Goal: Task Accomplishment & Management: Manage account settings

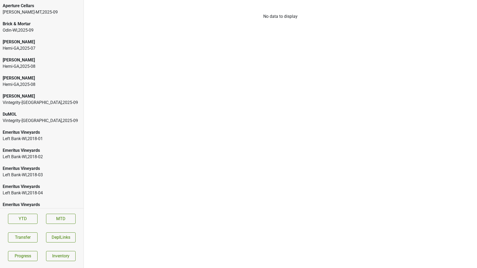
scroll to position [1013, 0]
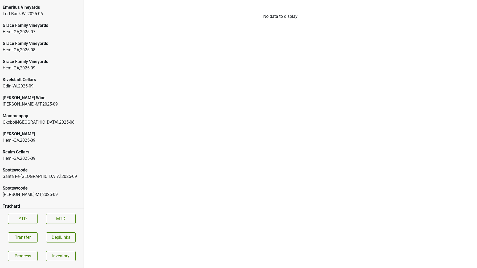
click at [40, 197] on div "Winegardner's-MT , 2025 - 09" at bounding box center [42, 195] width 78 height 6
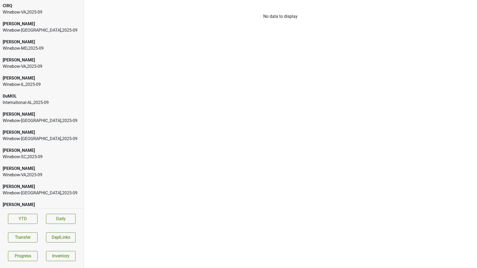
click at [46, 102] on div "International-AL , 2025 - 09" at bounding box center [42, 103] width 78 height 6
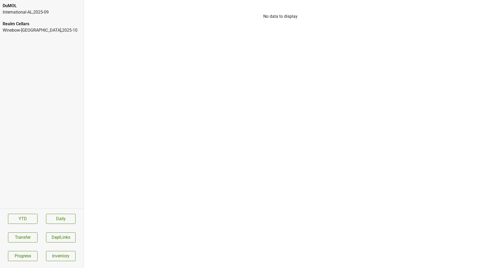
click at [61, 16] on div "DuMOL International-AL , 2025 - 09" at bounding box center [42, 9] width 84 height 18
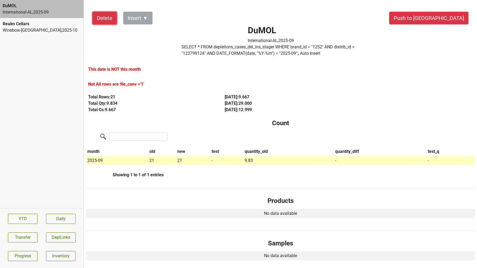
click at [104, 22] on button "Delete" at bounding box center [104, 18] width 25 height 13
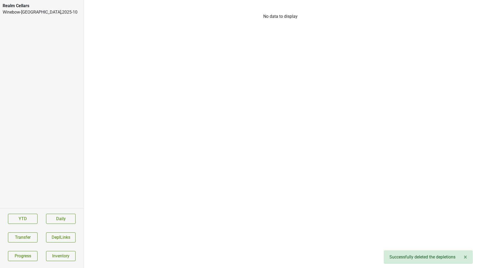
click at [52, 5] on div "Realm Cellars" at bounding box center [42, 6] width 78 height 6
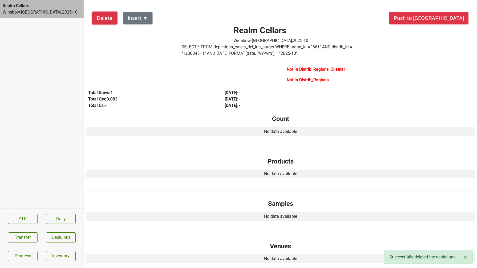
click at [101, 19] on button "Delete" at bounding box center [104, 18] width 25 height 13
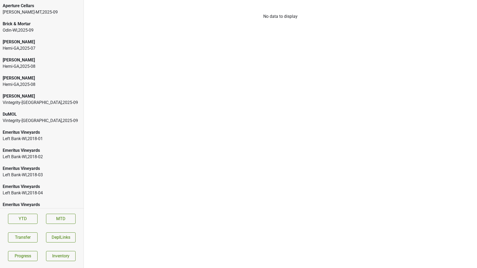
click at [24, 10] on div "Winegardner's-MT , 2025 - 09" at bounding box center [42, 12] width 78 height 6
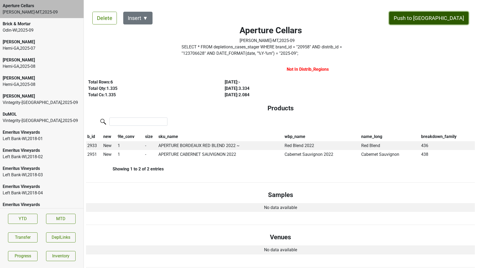
click at [444, 21] on button "Push to DC" at bounding box center [428, 18] width 79 height 13
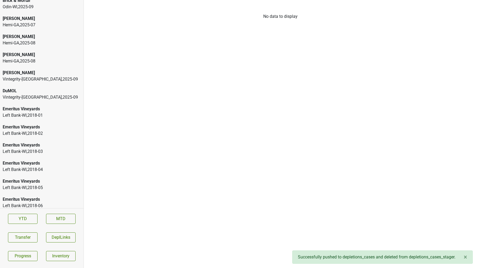
scroll to position [6, 0]
click at [33, 73] on div "[PERSON_NAME]" at bounding box center [42, 72] width 78 height 6
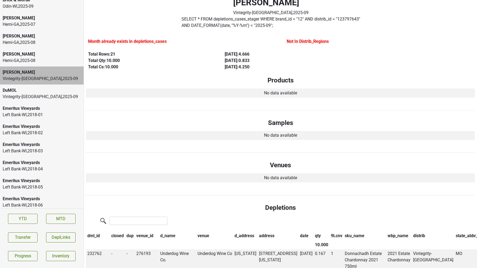
scroll to position [0, 0]
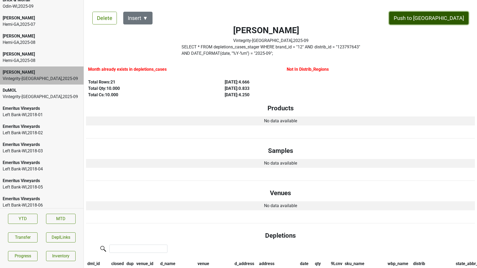
click at [442, 18] on button "Push to [GEOGRAPHIC_DATA]" at bounding box center [428, 18] width 79 height 13
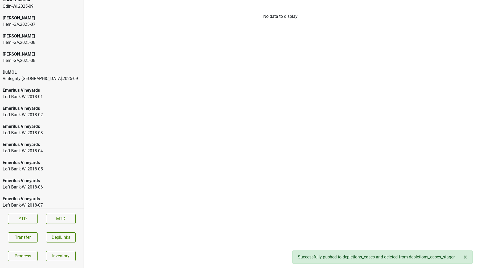
click at [38, 75] on div "DuMOL" at bounding box center [42, 72] width 78 height 6
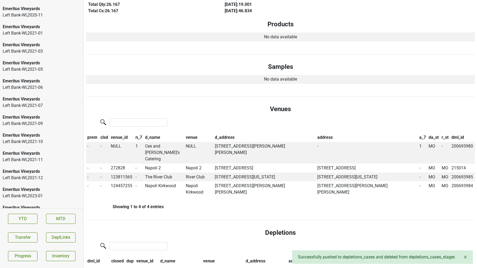
scroll to position [1023, 0]
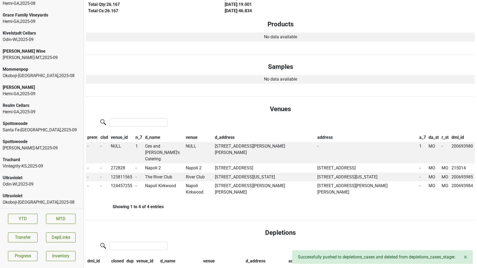
click at [48, 166] on div "Vintegrity-KS , 2025 - 09" at bounding box center [42, 166] width 78 height 6
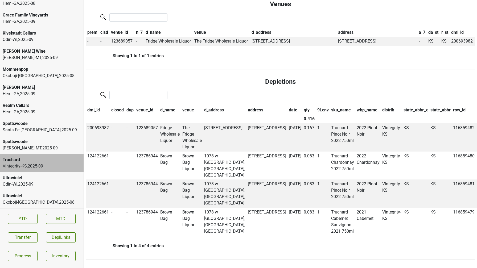
scroll to position [0, 0]
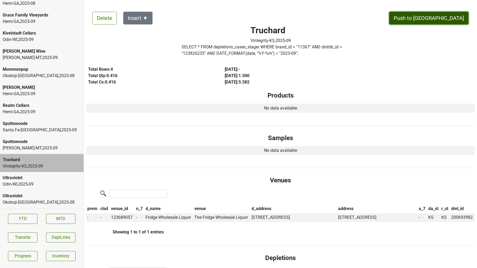
click at [440, 16] on button "Push to [GEOGRAPHIC_DATA]" at bounding box center [428, 18] width 79 height 13
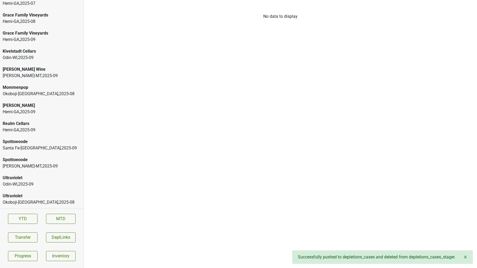
scroll to position [1005, 0]
click at [46, 161] on div "Spottswoode" at bounding box center [42, 160] width 78 height 6
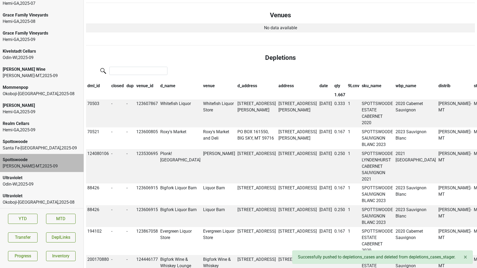
scroll to position [0, 0]
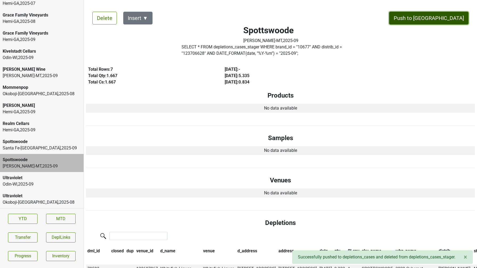
click at [450, 17] on button "Push to DC" at bounding box center [428, 18] width 79 height 13
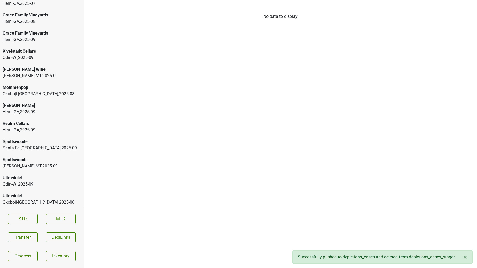
scroll to position [987, 0]
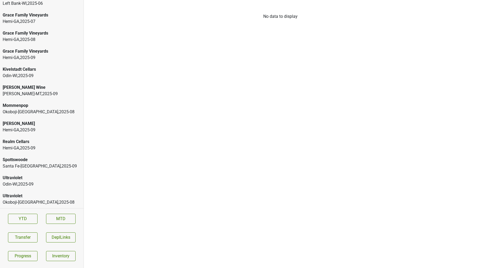
click at [51, 166] on div "Santa Fe-NM , 2025 - 09" at bounding box center [42, 166] width 78 height 6
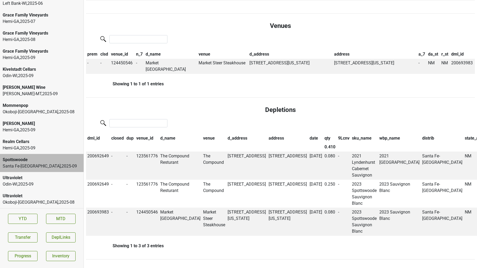
scroll to position [0, 0]
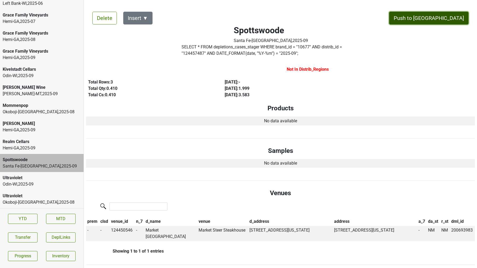
click at [446, 15] on button "Push to [GEOGRAPHIC_DATA]" at bounding box center [428, 18] width 79 height 13
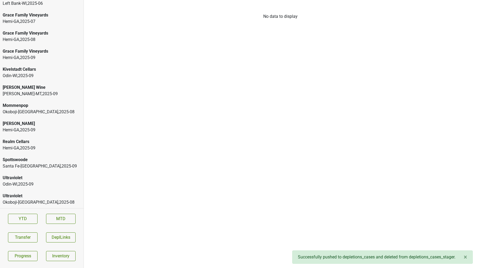
scroll to position [969, 0]
click at [23, 109] on div "Winegardner's-MT , 2025 - 09" at bounding box center [42, 112] width 78 height 6
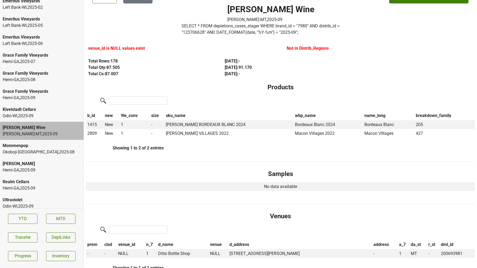
scroll to position [945, 0]
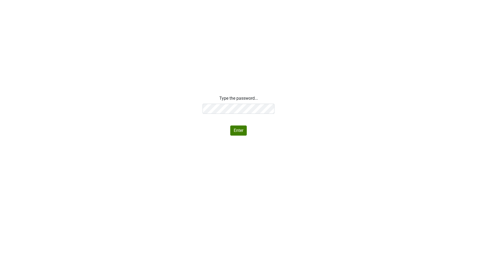
click at [188, 99] on div "Type the password... Enter" at bounding box center [238, 115] width 477 height 40
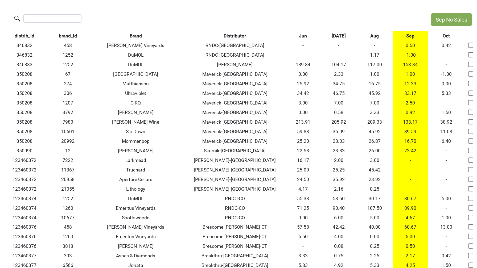
click at [375, 37] on th "Aug" at bounding box center [375, 36] width 36 height 10
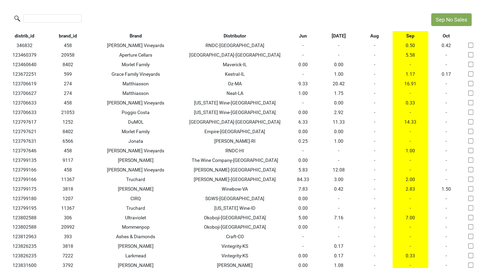
click at [375, 37] on th "Aug" at bounding box center [375, 36] width 36 height 10
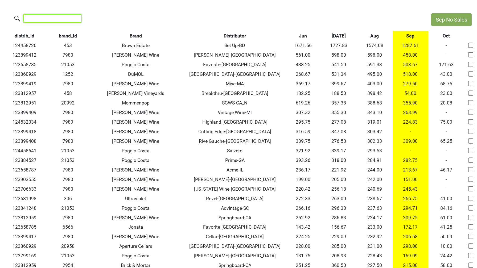
click at [58, 19] on input "search" at bounding box center [52, 18] width 58 height 8
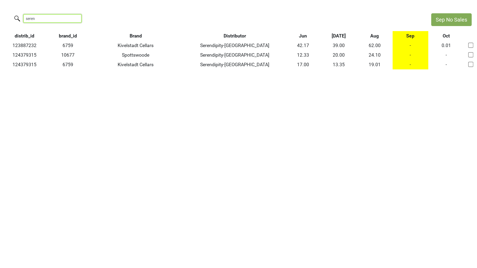
type input "serend"
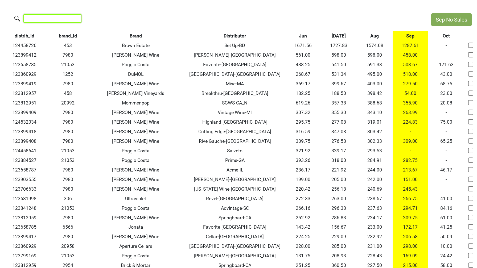
click at [59, 17] on input "search" at bounding box center [52, 18] width 58 height 8
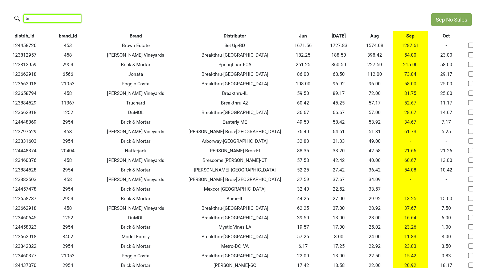
type input "b"
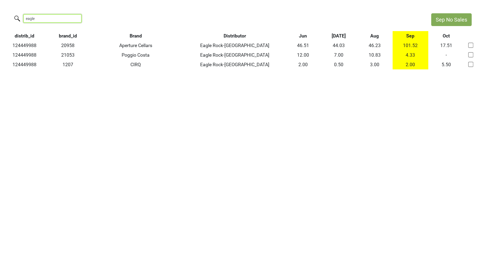
type input "eagle"
click at [71, 19] on input "eagle" at bounding box center [52, 18] width 58 height 8
click at [73, 19] on input "eagle" at bounding box center [52, 18] width 58 height 8
type input "arborway"
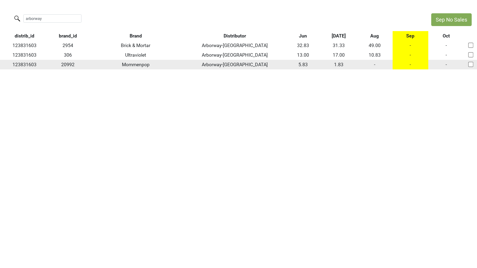
click at [377, 67] on td "-" at bounding box center [375, 65] width 36 height 10
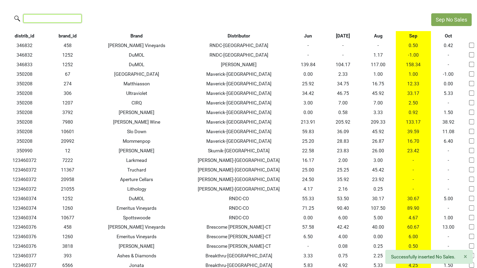
click at [46, 18] on input "search" at bounding box center [52, 18] width 58 height 8
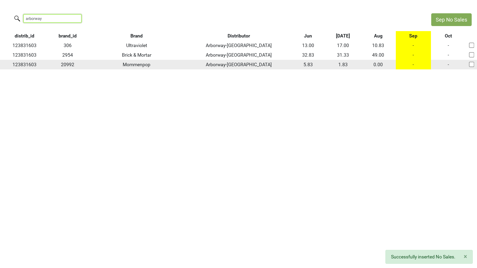
type input "arborway"
click at [414, 65] on td "-" at bounding box center [413, 65] width 35 height 10
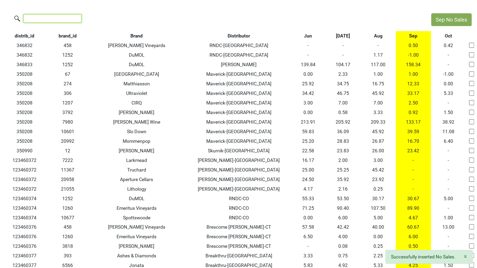
click at [50, 15] on input "search" at bounding box center [52, 18] width 58 height 8
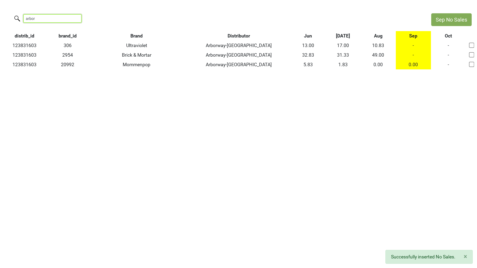
type input "arbor"
click at [75, 20] on input "arbor" at bounding box center [52, 18] width 58 height 8
click at [75, 18] on input "arbor" at bounding box center [52, 18] width 58 height 8
click at [68, 20] on input "arbor" at bounding box center [52, 18] width 58 height 8
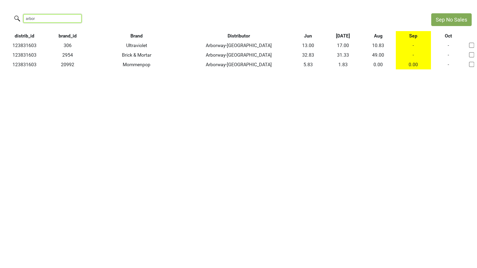
click at [73, 18] on input "arbor" at bounding box center [52, 18] width 58 height 8
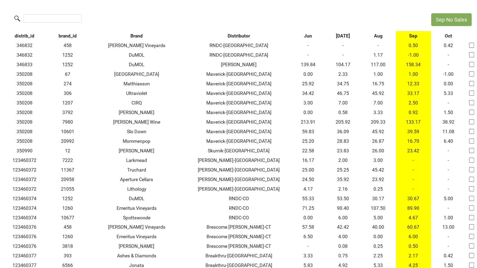
click at [410, 36] on th "Sep" at bounding box center [413, 36] width 35 height 10
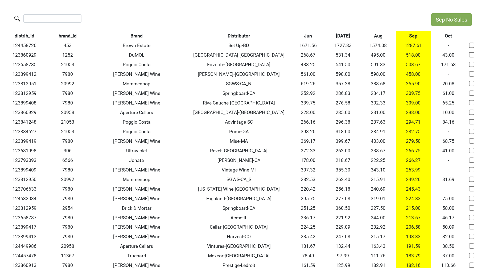
click at [410, 36] on th "Sep" at bounding box center [413, 36] width 35 height 10
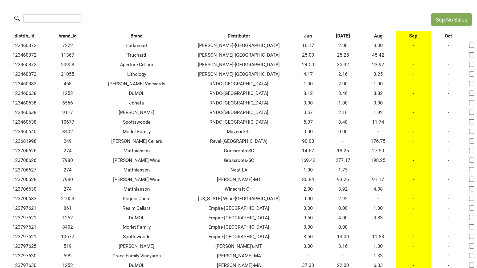
click at [242, 36] on th "Distributor" at bounding box center [238, 36] width 103 height 10
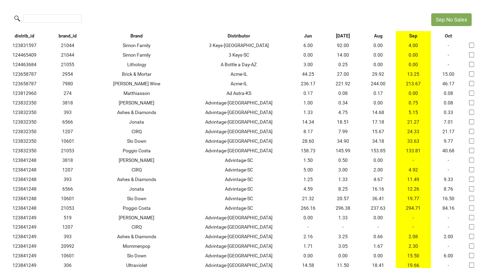
click at [411, 36] on th "Sep" at bounding box center [413, 36] width 35 height 10
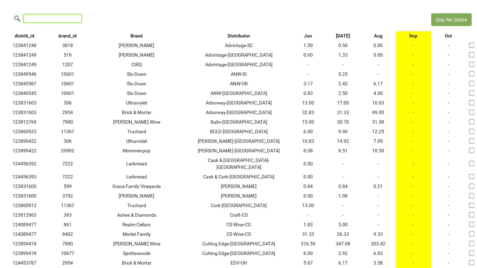
click at [31, 16] on input "search" at bounding box center [52, 18] width 58 height 8
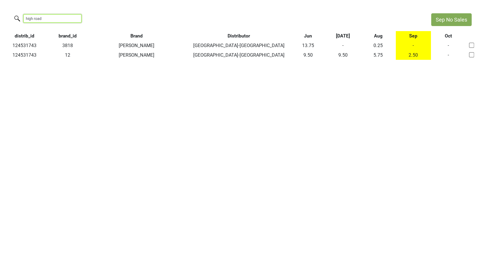
drag, startPoint x: 57, startPoint y: 17, endPoint x: 17, endPoint y: 12, distance: 40.2
click at [12, 13] on div "high road" at bounding box center [213, 18] width 426 height 11
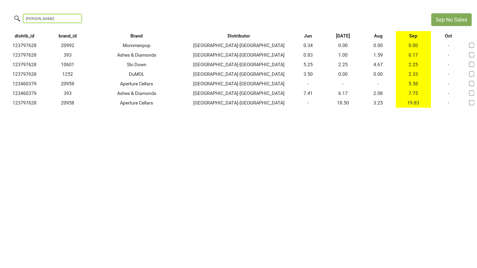
type input "heidel"
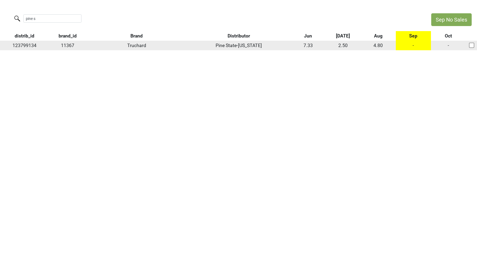
click at [17, 48] on td "123799134" at bounding box center [24, 46] width 49 height 10
click at [20, 45] on td "123799134" at bounding box center [24, 46] width 49 height 10
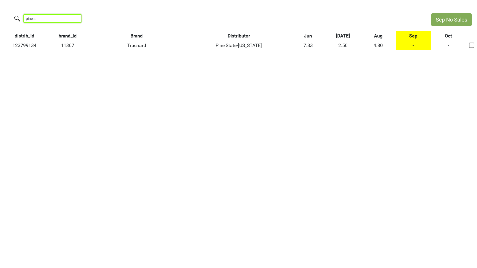
drag, startPoint x: 56, startPoint y: 19, endPoint x: -6, endPoint y: 14, distance: 62.3
click at [0, 14] on html "Sep No Sales pine s distrib_id brand_id Brand Distributor Jun Jul Aug Sep Oct 1…" at bounding box center [238, 32] width 477 height 64
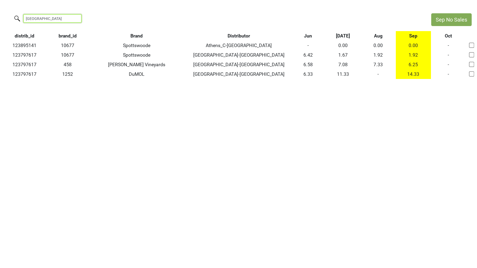
type input "athens"
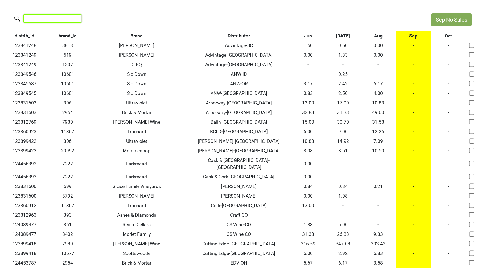
click at [45, 17] on input "search" at bounding box center [52, 18] width 58 height 8
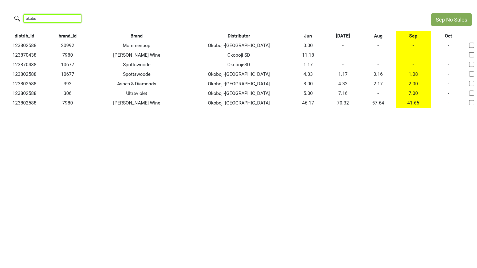
type input "okobo"
click at [132, 38] on th "Brand" at bounding box center [136, 36] width 101 height 10
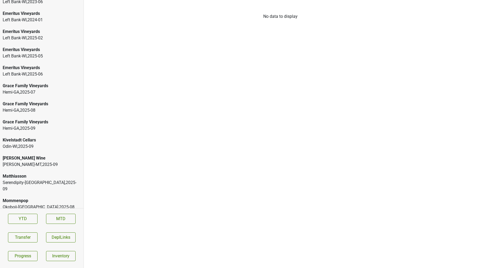
scroll to position [933, 0]
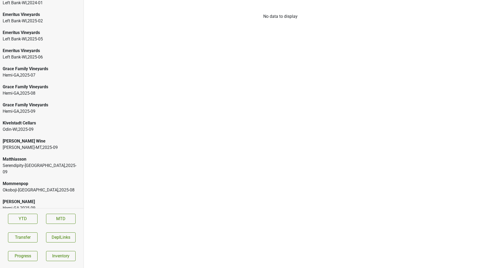
click at [23, 160] on div "Matthiasson" at bounding box center [42, 159] width 78 height 6
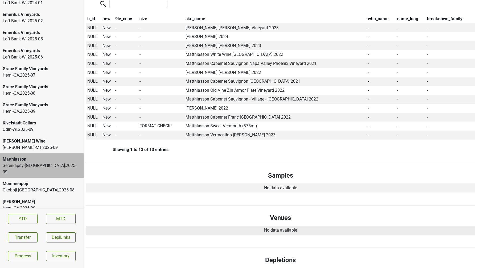
scroll to position [137, 0]
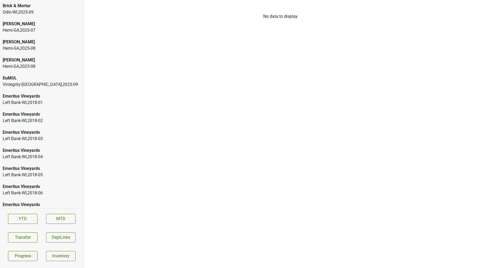
scroll to position [5, 0]
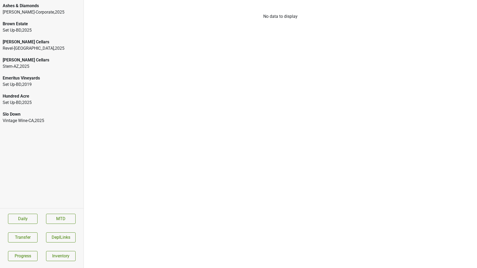
click at [33, 115] on div "Slo Down" at bounding box center [42, 114] width 78 height 6
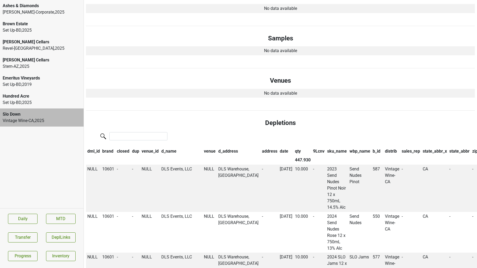
scroll to position [213, 0]
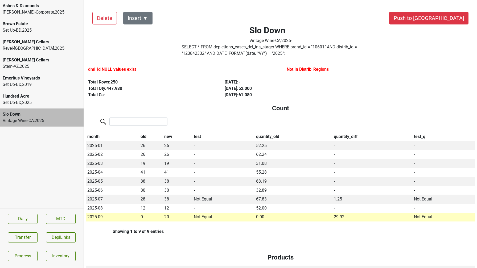
click at [27, 233] on button "Transfer" at bounding box center [23, 238] width 30 height 10
click at [20, 238] on button "Transfer" at bounding box center [23, 238] width 30 height 10
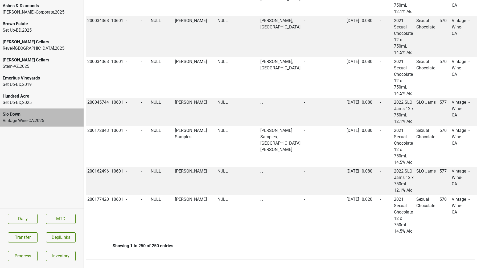
scroll to position [9946, 0]
click at [27, 236] on button "Transfer" at bounding box center [23, 238] width 30 height 10
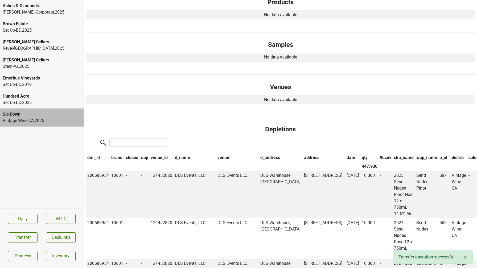
scroll to position [0, 0]
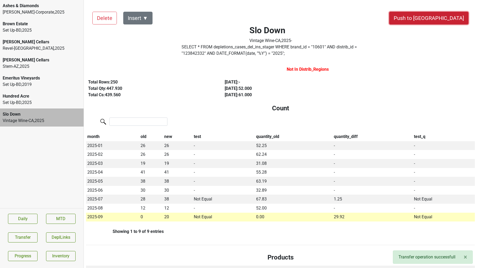
click at [442, 19] on button "Push to [GEOGRAPHIC_DATA]" at bounding box center [428, 18] width 79 height 13
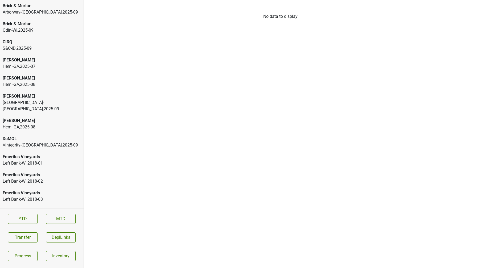
click at [42, 10] on div "Arborway-[GEOGRAPHIC_DATA] , 2025 - 09" at bounding box center [42, 12] width 78 height 6
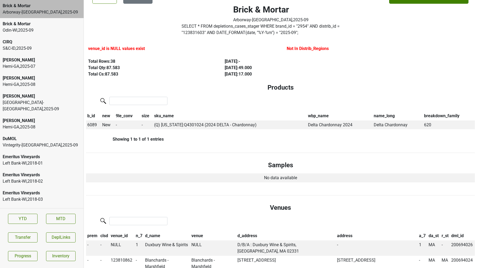
scroll to position [26, 0]
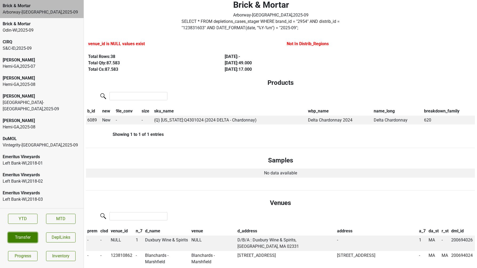
click at [17, 240] on button "Transfer" at bounding box center [23, 238] width 30 height 10
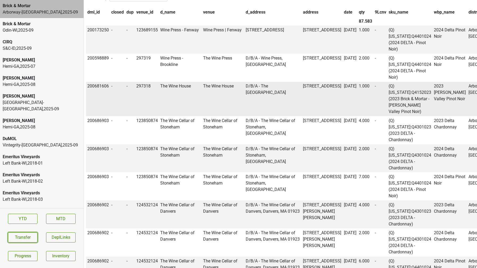
scroll to position [320, 0]
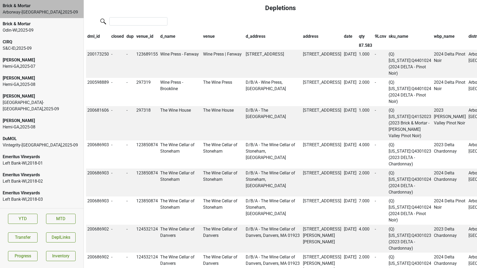
click at [358, 32] on th "qty" at bounding box center [366, 36] width 16 height 9
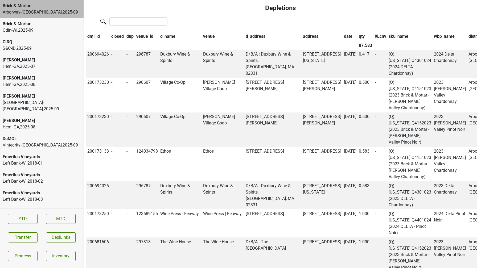
click at [358, 32] on th "qty" at bounding box center [366, 36] width 16 height 9
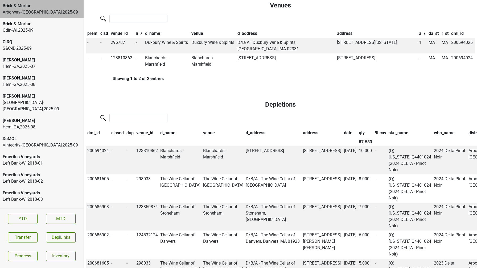
scroll to position [0, 0]
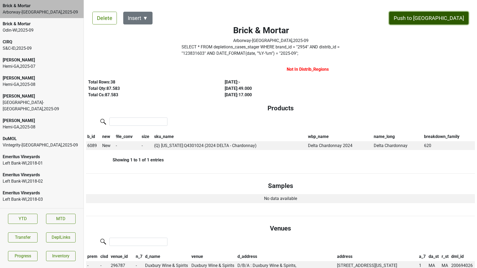
click at [451, 16] on button "Push to [GEOGRAPHIC_DATA]" at bounding box center [428, 18] width 79 height 13
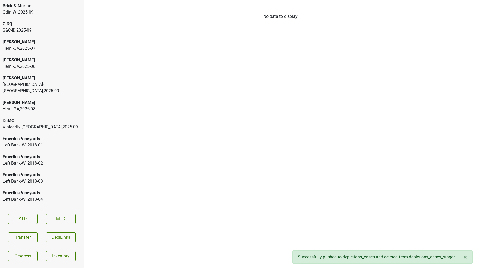
click at [31, 31] on div "S&C-ID , 2025 - 09" at bounding box center [42, 30] width 78 height 6
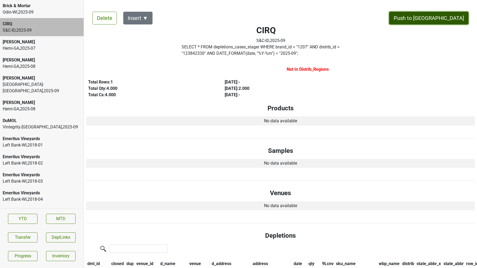
click at [452, 16] on button "Push to DC" at bounding box center [428, 18] width 79 height 13
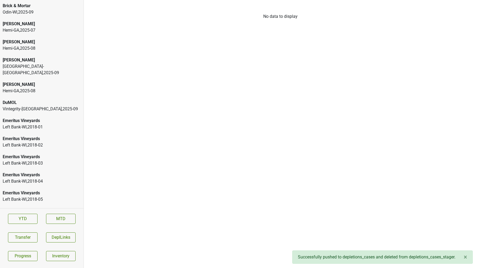
click at [52, 66] on div "High Road-IL , 2025 - 09" at bounding box center [42, 69] width 78 height 13
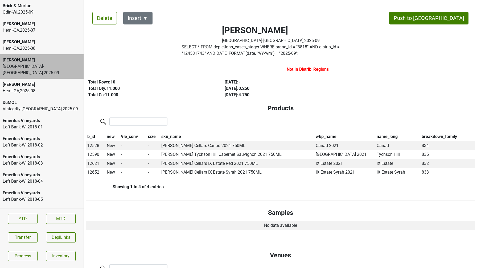
click at [206, 49] on label "SELECT * FROM depletions_cases_stager WHERE brand_id = " 3818 " AND distrib_id …" at bounding box center [271, 50] width 179 height 13
click at [18, 240] on button "Transfer" at bounding box center [23, 238] width 30 height 10
click at [445, 17] on button "Push to [GEOGRAPHIC_DATA]" at bounding box center [428, 18] width 79 height 13
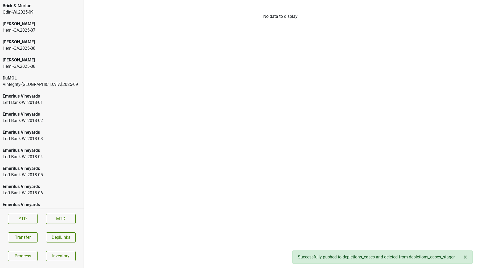
click at [54, 78] on div "DuMOL" at bounding box center [42, 78] width 78 height 6
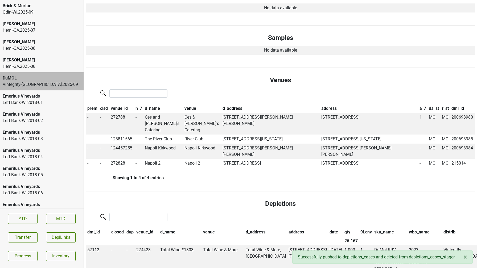
scroll to position [100, 0]
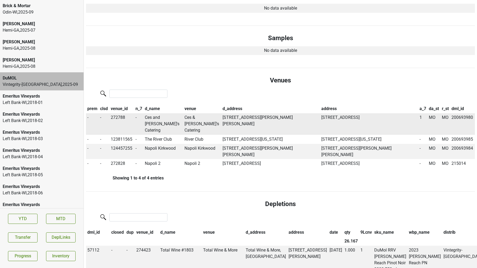
click at [153, 117] on td "Ces and Judy's Catering" at bounding box center [164, 124] width 40 height 22
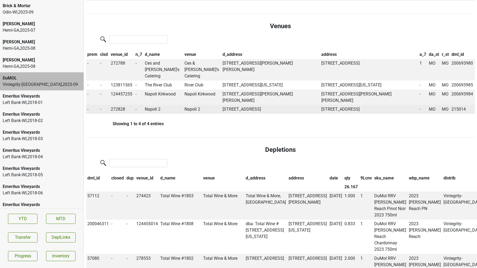
scroll to position [0, 0]
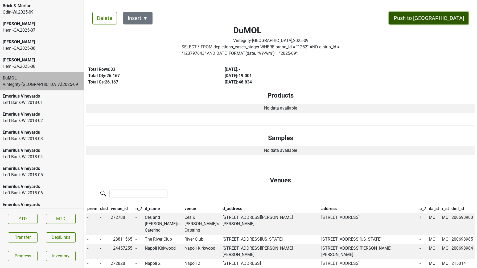
click at [445, 15] on button "Push to [GEOGRAPHIC_DATA]" at bounding box center [428, 18] width 79 height 13
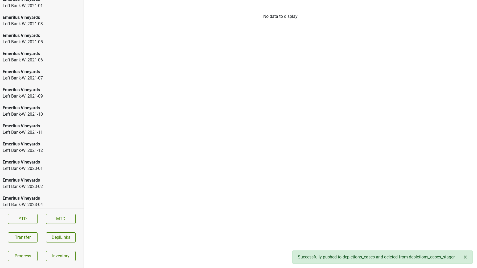
scroll to position [1059, 0]
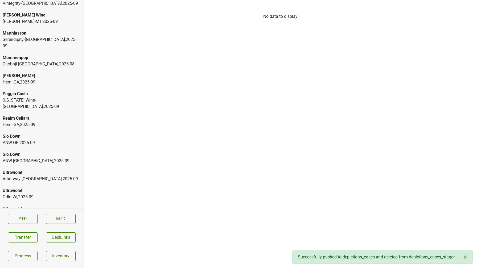
click at [35, 212] on div "Okoboji-IA , 2025 - 08" at bounding box center [42, 215] width 78 height 6
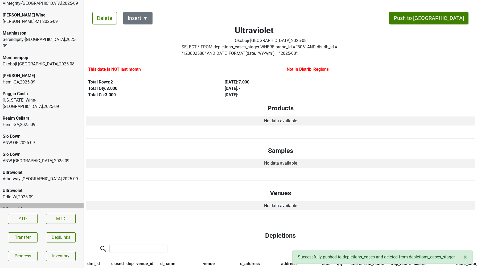
click at [21, 194] on div "Odin-WI , 2025 - 09" at bounding box center [42, 197] width 78 height 6
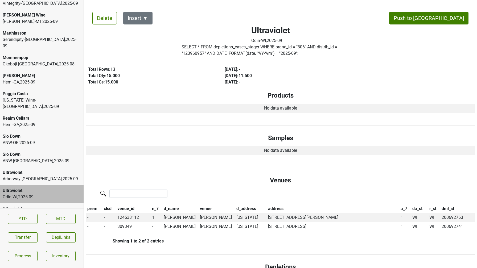
click at [39, 176] on div "Arborway-MA , 2025 - 09" at bounding box center [42, 179] width 78 height 6
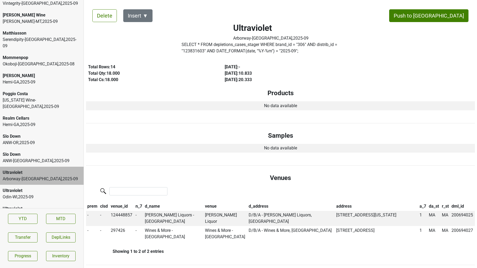
scroll to position [0, 0]
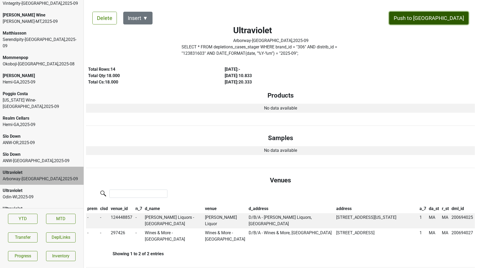
click at [444, 18] on button "Push to [GEOGRAPHIC_DATA]" at bounding box center [428, 18] width 79 height 13
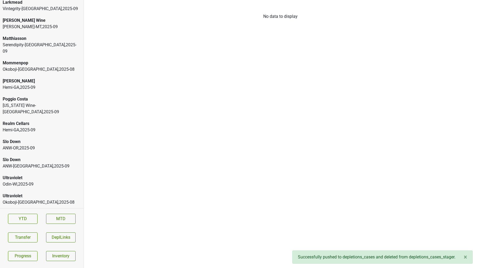
scroll to position [1041, 0]
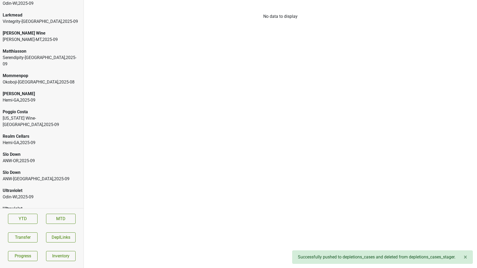
click at [34, 176] on div "ANW-WA , 2025 - 09" at bounding box center [42, 179] width 78 height 6
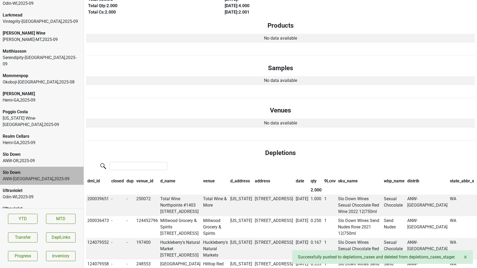
scroll to position [0, 0]
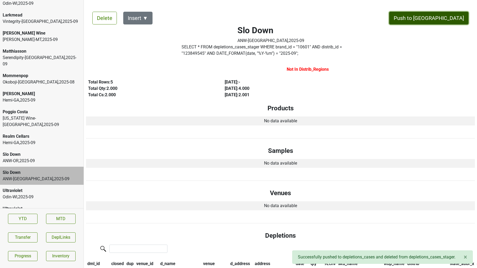
click at [450, 22] on button "Push to [GEOGRAPHIC_DATA]" at bounding box center [428, 18] width 79 height 13
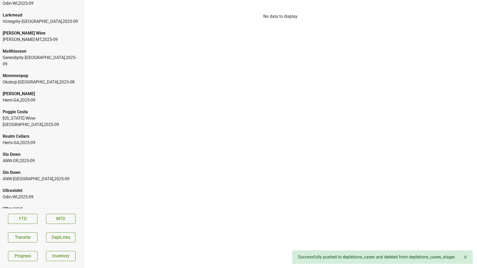
scroll to position [1023, 0]
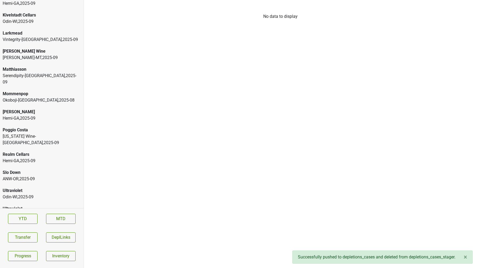
click at [42, 170] on div "Slo Down" at bounding box center [42, 173] width 78 height 6
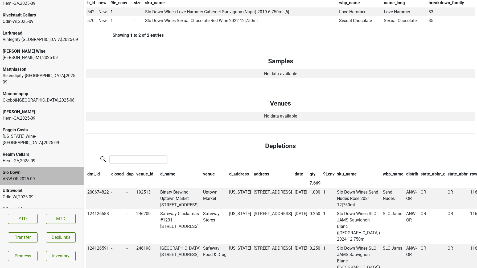
scroll to position [0, 0]
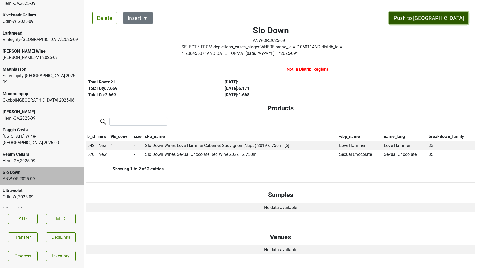
click at [439, 17] on button "Push to [GEOGRAPHIC_DATA]" at bounding box center [428, 18] width 79 height 13
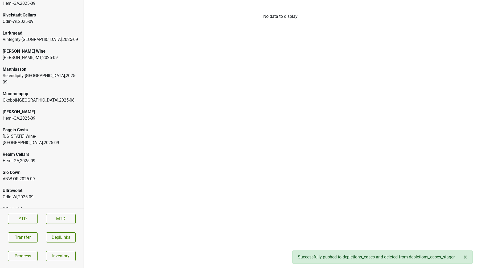
scroll to position [1005, 0]
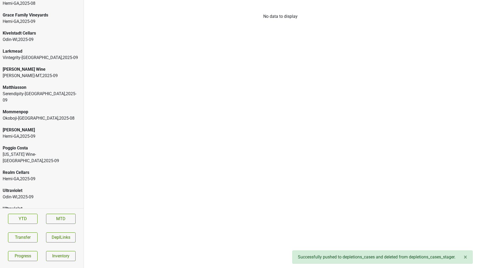
click at [31, 145] on div "Poggio Costa" at bounding box center [42, 148] width 78 height 6
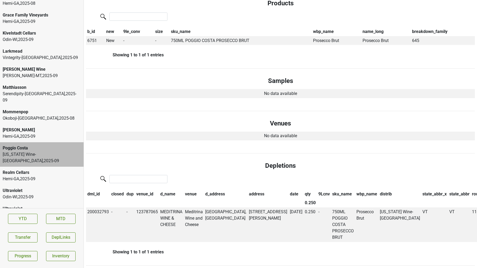
scroll to position [0, 0]
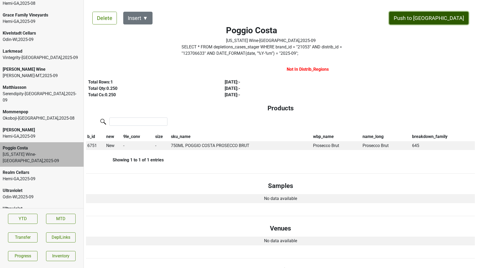
click at [454, 18] on button "Push to DC" at bounding box center [428, 18] width 79 height 13
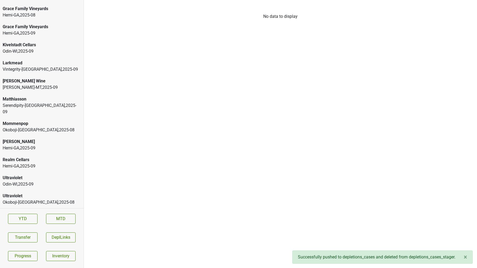
scroll to position [987, 0]
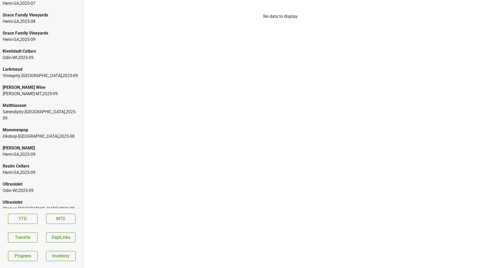
click at [41, 71] on div "Larkmead" at bounding box center [42, 69] width 78 height 6
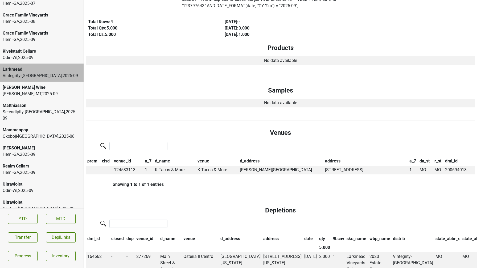
scroll to position [0, 0]
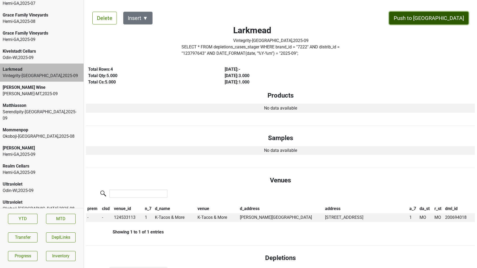
click at [441, 19] on button "Push to DC" at bounding box center [428, 18] width 79 height 13
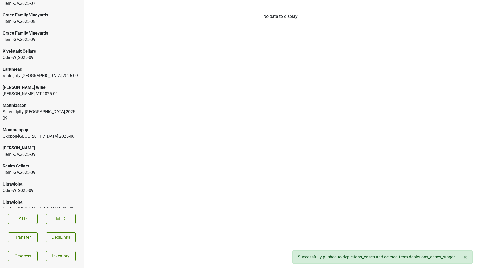
scroll to position [969, 0]
click at [18, 85] on div "Mary Taylor Wine" at bounding box center [42, 87] width 78 height 6
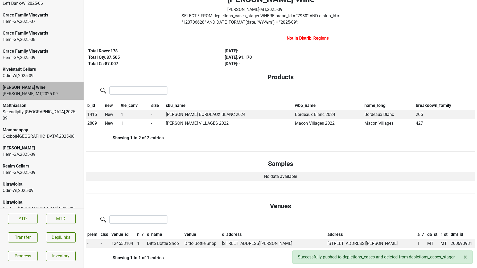
scroll to position [0, 0]
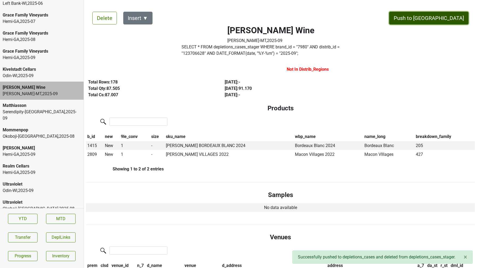
click at [449, 17] on button "Push to DC" at bounding box center [428, 18] width 79 height 13
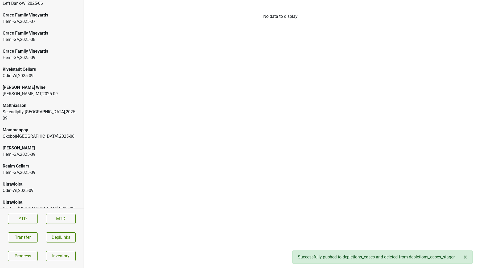
scroll to position [951, 0]
click at [19, 109] on div "Serendipity-TX , 2025 - 09" at bounding box center [42, 115] width 78 height 13
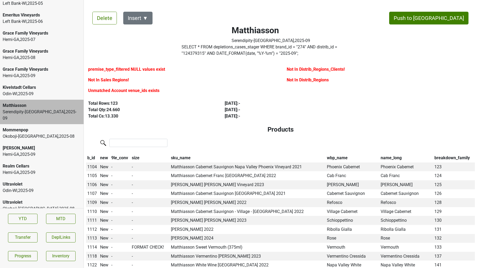
scroll to position [4, 0]
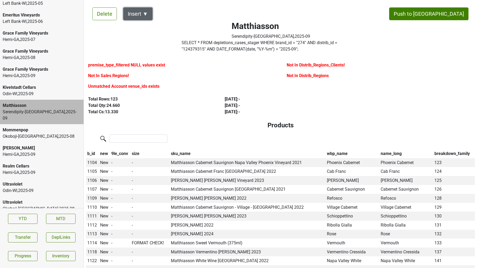
click at [145, 17] on button "Insert ▼" at bounding box center [137, 13] width 29 height 13
click at [150, 27] on span "Sales Regions ▶" at bounding box center [147, 28] width 35 height 7
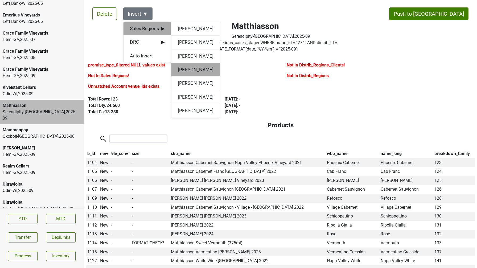
click at [190, 66] on div "Sam Porter-Engelken" at bounding box center [196, 70] width 48 height 14
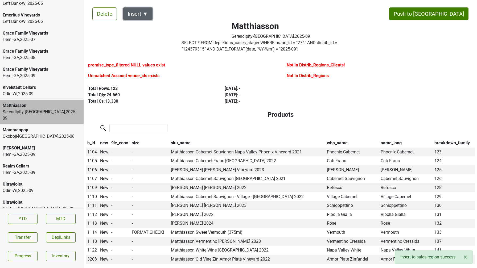
click at [144, 8] on button "Insert ▼" at bounding box center [137, 13] width 29 height 13
click at [148, 29] on span "DRC ▶" at bounding box center [147, 28] width 35 height 7
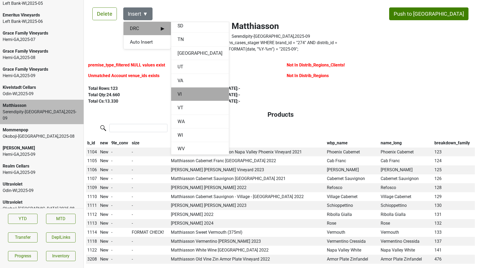
scroll to position [673, 0]
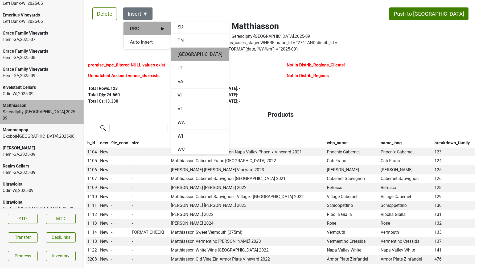
click at [181, 58] on div "TX" at bounding box center [200, 55] width 58 height 14
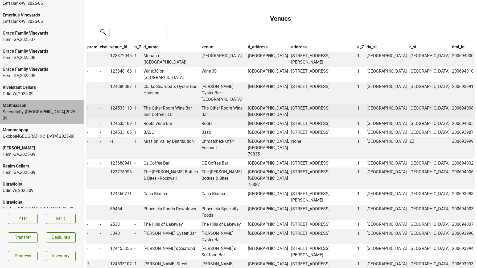
scroll to position [439, 0]
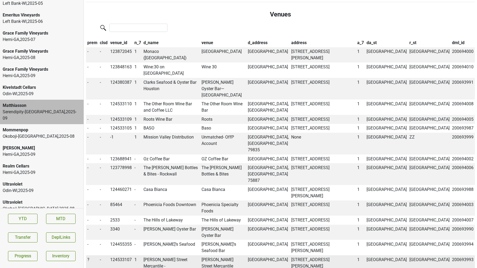
click at [163, 256] on td "Davis Street Mercantile - Oak Cliff" at bounding box center [171, 267] width 58 height 22
click at [89, 258] on span "?" at bounding box center [88, 260] width 2 height 5
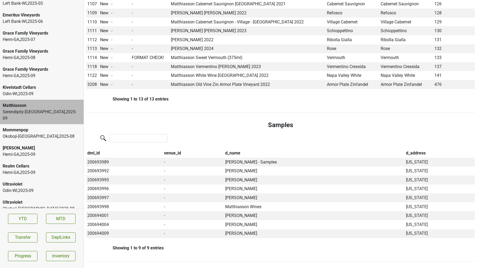
scroll to position [0, 0]
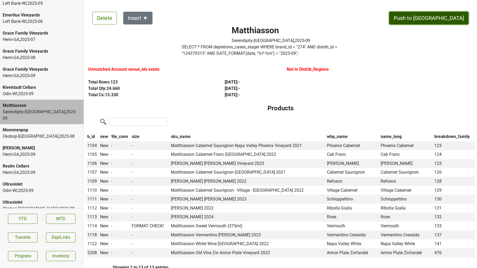
click at [453, 19] on button "Push to DC" at bounding box center [428, 18] width 79 height 13
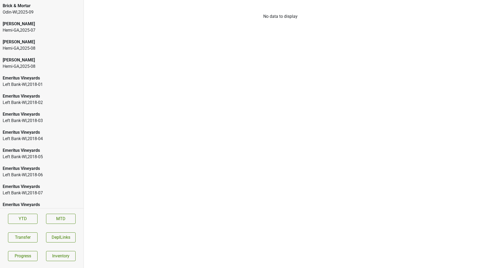
click at [53, 10] on div "Odin-WI , 2025 - 09" at bounding box center [42, 12] width 78 height 6
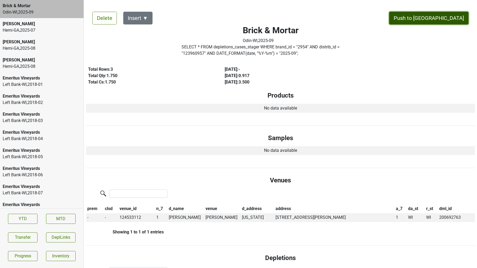
click at [443, 16] on button "Push to DC" at bounding box center [428, 18] width 79 height 13
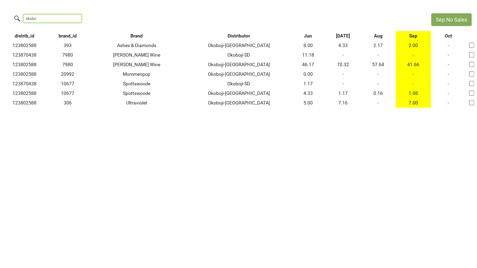
drag, startPoint x: 0, startPoint y: 0, endPoint x: 0, endPoint y: 16, distance: 16.0
click at [0, 16] on div "okobo" at bounding box center [213, 18] width 426 height 11
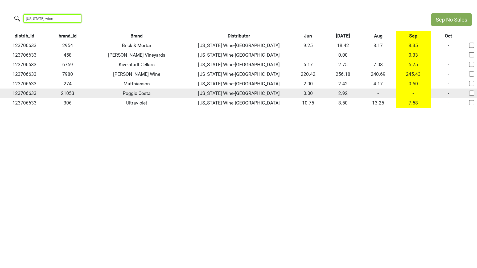
type input "vermont wine"
click at [414, 94] on td "-" at bounding box center [413, 94] width 35 height 10
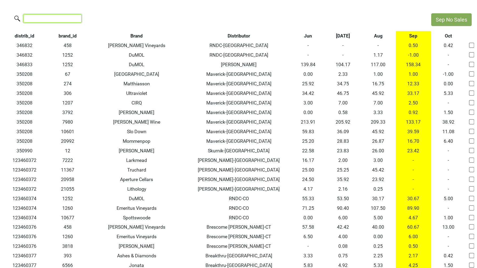
click at [55, 18] on input "search" at bounding box center [52, 18] width 58 height 8
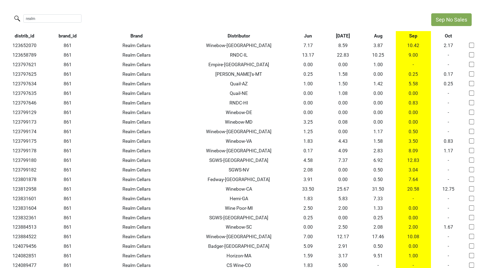
click at [414, 36] on th "Sep" at bounding box center [413, 36] width 35 height 10
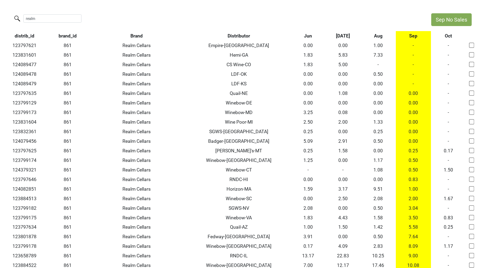
click at [414, 36] on th "Sep" at bounding box center [413, 36] width 35 height 10
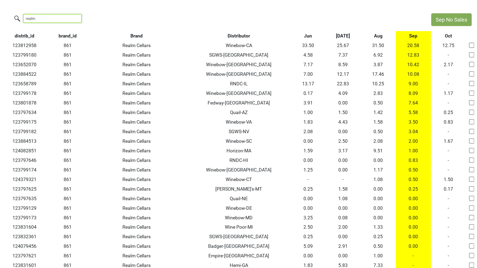
drag, startPoint x: 49, startPoint y: 19, endPoint x: 5, endPoint y: 14, distance: 44.7
click at [5, 14] on div "realm" at bounding box center [213, 18] width 426 height 11
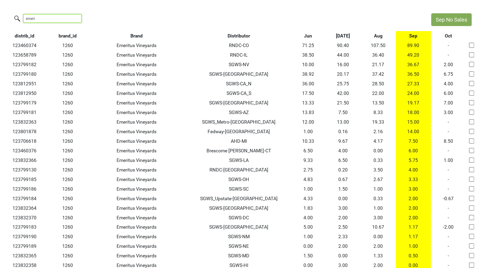
drag, startPoint x: 39, startPoint y: 21, endPoint x: 4, endPoint y: 17, distance: 35.1
click at [4, 17] on div "emeri" at bounding box center [213, 18] width 426 height 11
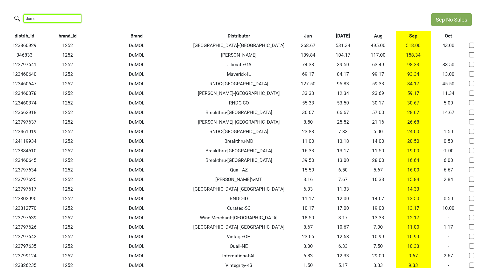
type input "dumol"
drag, startPoint x: 41, startPoint y: 18, endPoint x: 11, endPoint y: 18, distance: 29.6
click at [11, 18] on div "dumol" at bounding box center [213, 18] width 426 height 11
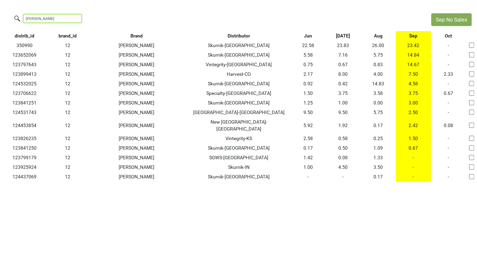
type input "donna"
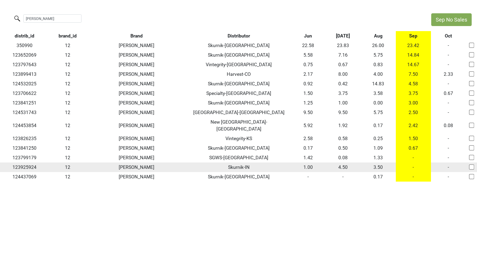
click at [471, 165] on input "checkbox" at bounding box center [471, 167] width 5 height 5
checkbox input "true"
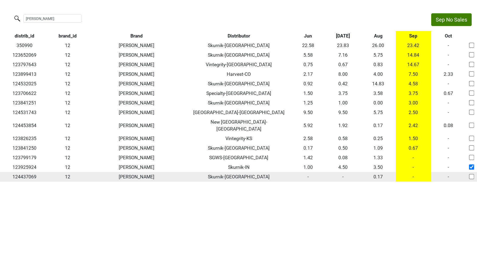
click at [470, 174] on input "checkbox" at bounding box center [471, 176] width 5 height 5
checkbox input "true"
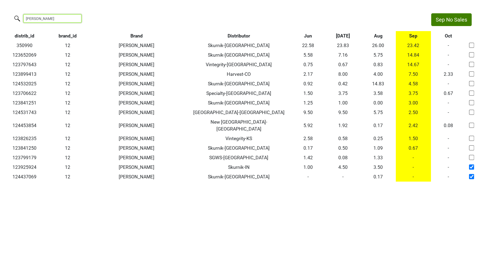
drag, startPoint x: 51, startPoint y: 18, endPoint x: -2, endPoint y: 18, distance: 53.8
click at [0, 18] on html "Sep No Sales donna distrib_id brand_id Brand Distributor Jun Jul Aug Sep Oct 35…" at bounding box center [238, 97] width 477 height 195
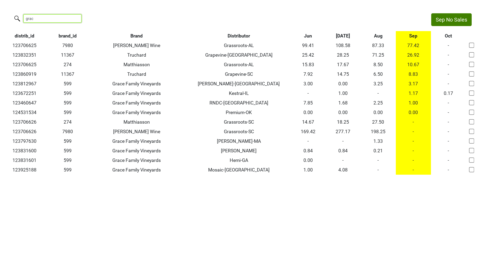
type input "grace"
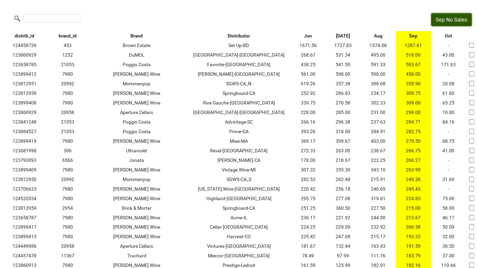
click at [443, 22] on button "Sep No Sales" at bounding box center [452, 19] width 40 height 13
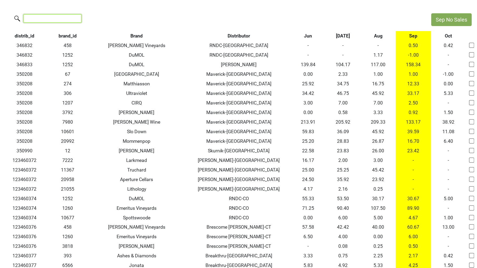
click at [62, 16] on input "search" at bounding box center [52, 18] width 58 height 8
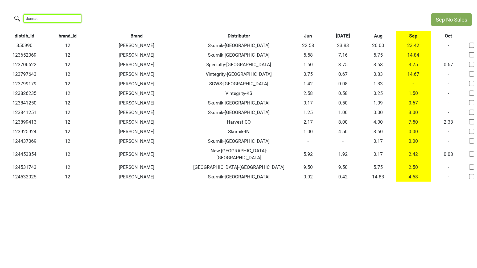
type input "donnac"
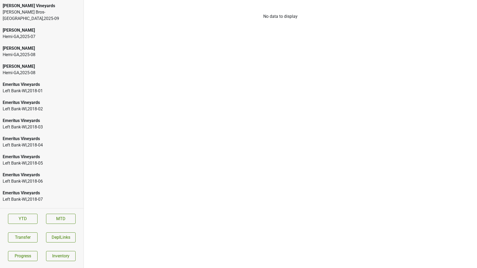
click at [51, 12] on div "[PERSON_NAME] Bros-[GEOGRAPHIC_DATA] , 2025 - 09" at bounding box center [42, 15] width 78 height 13
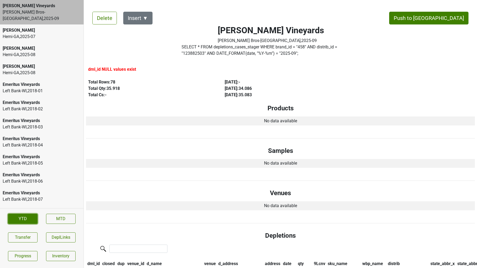
click at [23, 222] on link "YTD" at bounding box center [23, 219] width 30 height 10
click at [26, 259] on link "Progress" at bounding box center [23, 256] width 30 height 10
click at [26, 222] on link "YTD" at bounding box center [23, 219] width 30 height 10
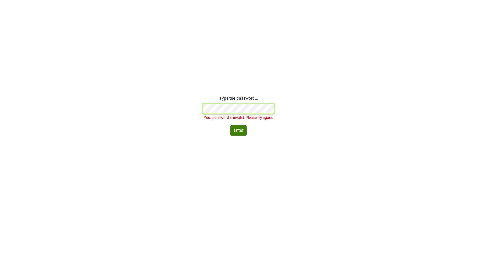
click at [139, 101] on div "Type the password... Your password is invalid. Please try again. Enter" at bounding box center [238, 115] width 477 height 40
click at [185, 110] on div "Type the password... Your password is invalid. Please try again. Enter" at bounding box center [238, 115] width 477 height 40
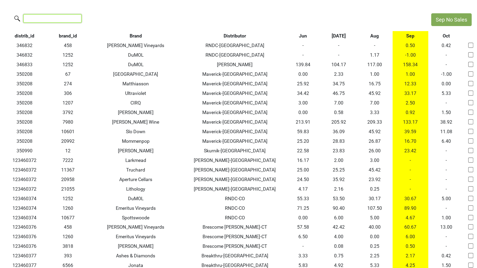
click at [45, 20] on input "search" at bounding box center [52, 18] width 58 height 8
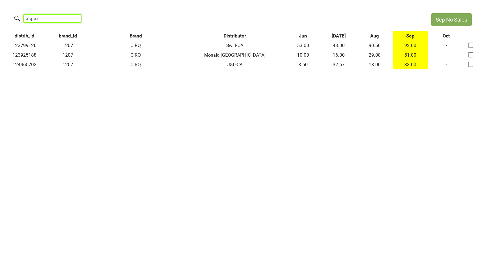
type input "cirq -ca"
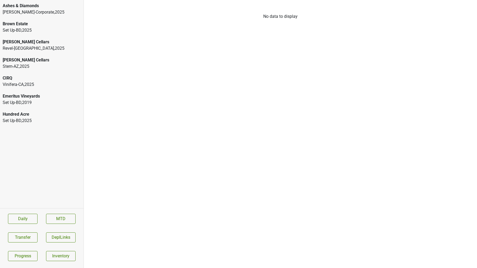
click at [44, 87] on div "Vinifera-[GEOGRAPHIC_DATA] , 2025" at bounding box center [42, 85] width 78 height 6
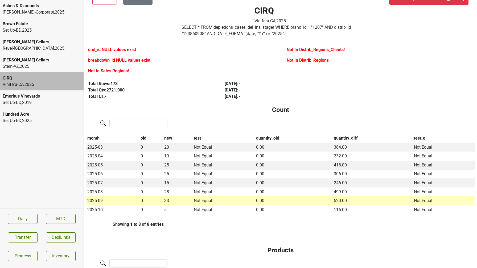
scroll to position [21, 0]
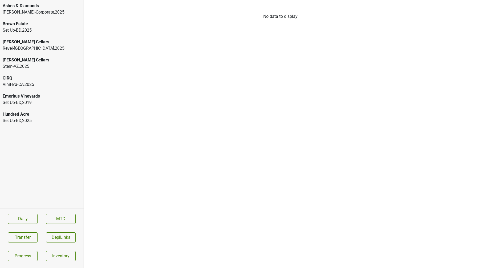
click at [50, 79] on div "CIRQ" at bounding box center [42, 78] width 78 height 6
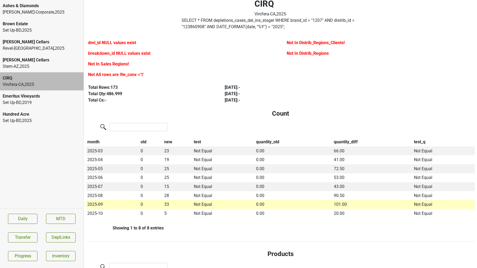
scroll to position [26, 0]
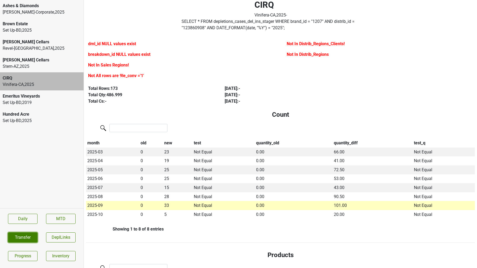
click at [21, 238] on button "Transfer" at bounding box center [23, 238] width 30 height 10
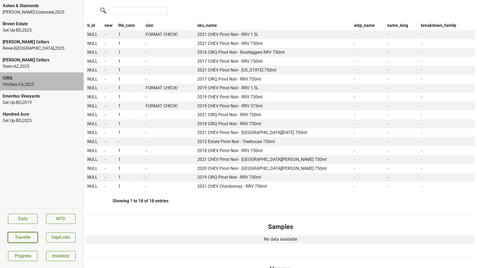
scroll to position [302, 0]
click at [25, 236] on button "Transfer" at bounding box center [23, 238] width 30 height 10
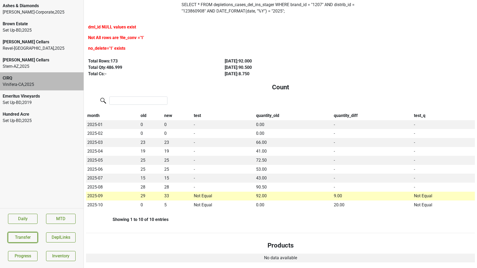
scroll to position [0, 0]
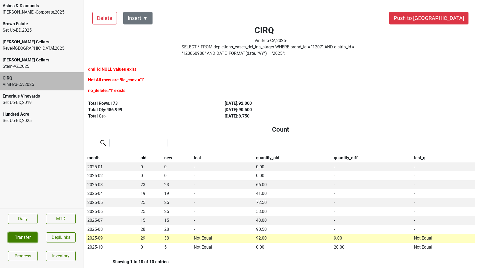
click at [23, 236] on button "Transfer" at bounding box center [23, 238] width 30 height 10
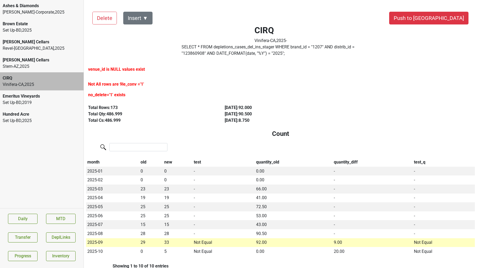
click at [20, 246] on section "Daily MTD Transfer DeplLinks Progress Inventory" at bounding box center [42, 238] width 84 height 58
click at [20, 241] on button "Transfer" at bounding box center [23, 238] width 30 height 10
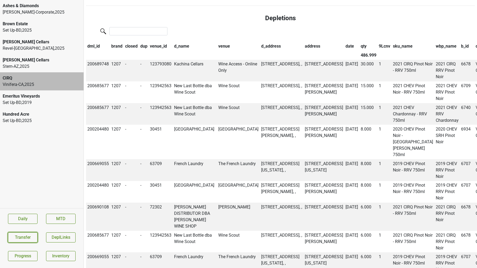
scroll to position [528, 0]
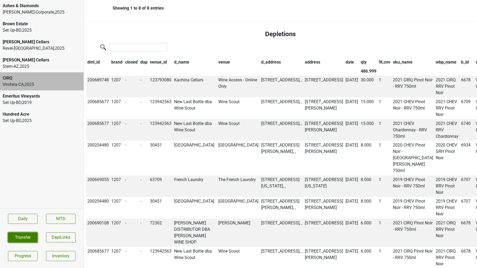
click at [17, 237] on button "Transfer" at bounding box center [23, 238] width 30 height 10
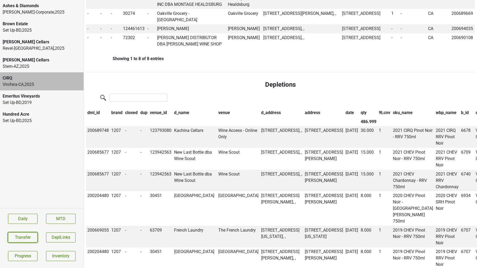
scroll to position [482, 0]
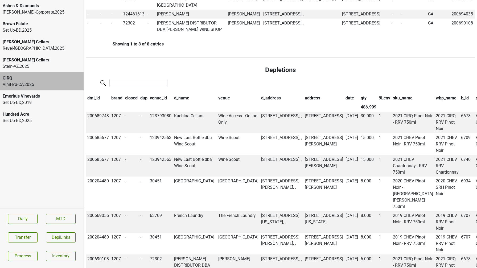
click at [378, 103] on th "9Lcnv" at bounding box center [385, 98] width 14 height 9
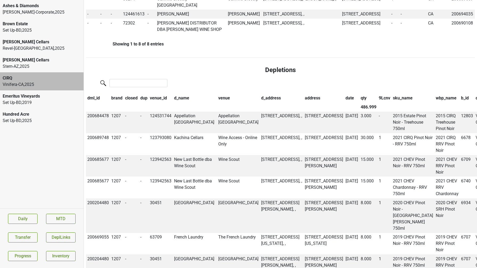
click at [378, 103] on th "9Lcnv" at bounding box center [385, 98] width 14 height 9
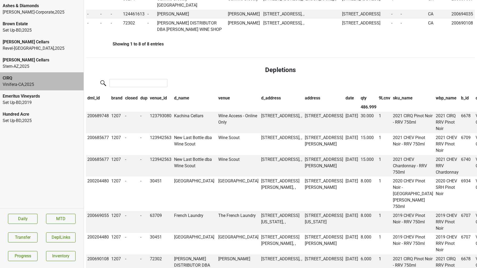
click at [378, 103] on th "9Lcnv" at bounding box center [385, 98] width 14 height 9
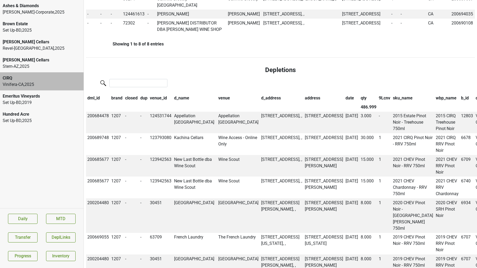
click at [378, 103] on th "9Lcnv" at bounding box center [385, 98] width 14 height 9
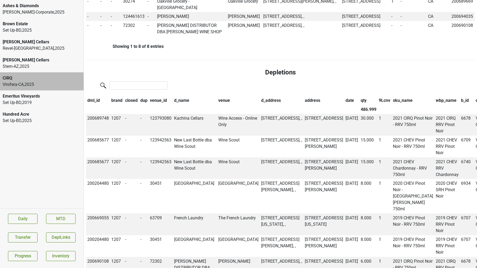
scroll to position [494, 0]
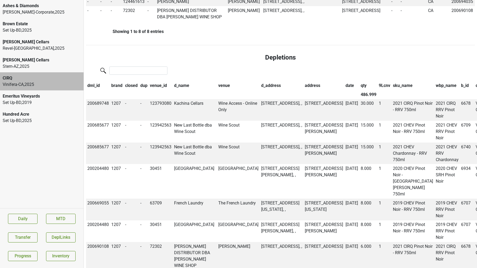
click at [378, 90] on th "9Lcnv" at bounding box center [385, 85] width 14 height 9
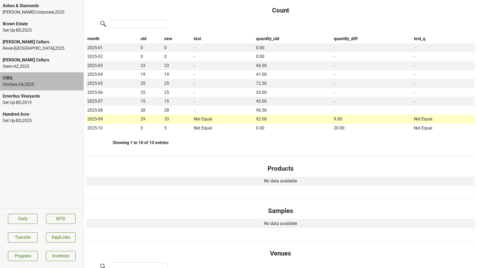
scroll to position [0, 0]
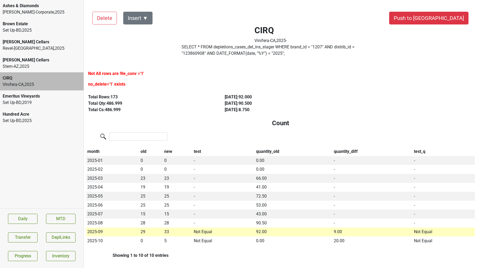
click at [259, 47] on label "SELECT * FROM depletions_cases_del_ins_stager WHERE brand_id = " 1207 " AND dis…" at bounding box center [271, 50] width 179 height 13
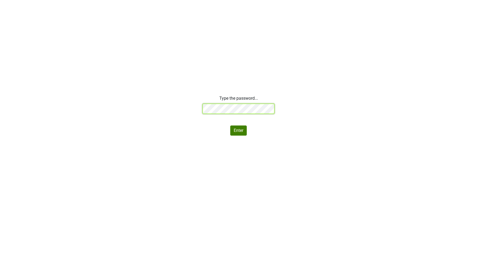
click at [161, 105] on div "Type the password... Enter" at bounding box center [238, 115] width 477 height 40
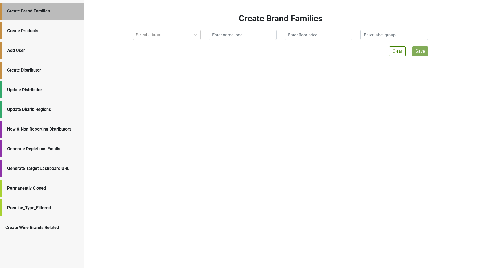
click at [33, 88] on div "Update Distributor" at bounding box center [42, 90] width 71 height 6
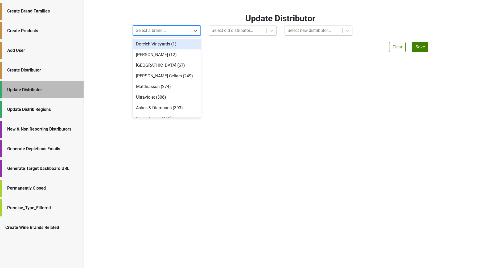
click at [158, 30] on div at bounding box center [162, 30] width 52 height 7
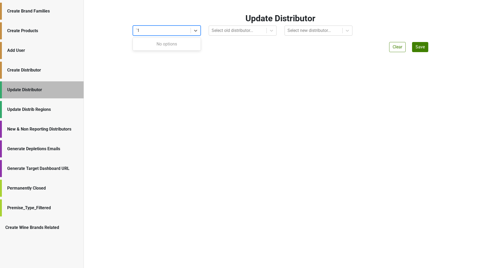
type input "`"
type input "1207"
click at [241, 33] on div at bounding box center [238, 30] width 52 height 7
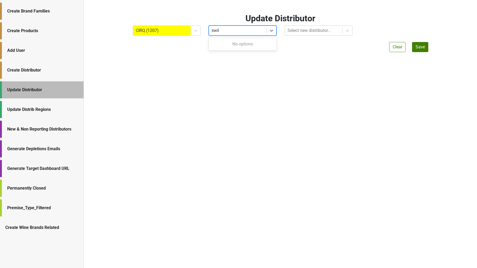
type input "swi"
click at [242, 41] on div "Swirl-CA" at bounding box center [243, 44] width 68 height 11
click at [295, 34] on div at bounding box center [314, 30] width 52 height 7
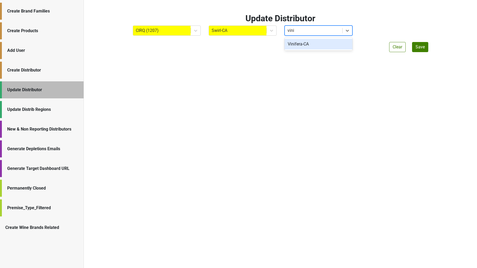
type input "vinif"
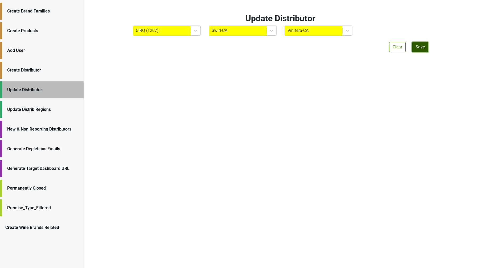
click at [421, 50] on button "Save" at bounding box center [420, 47] width 16 height 10
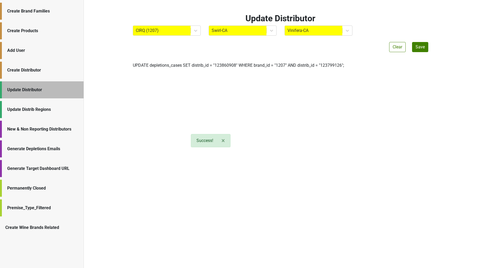
click at [219, 67] on label "UPDATE depletions_cases SET distrib_id = " 123860908 " WHERE brand_id = " 1207 …" at bounding box center [238, 65] width 211 height 6
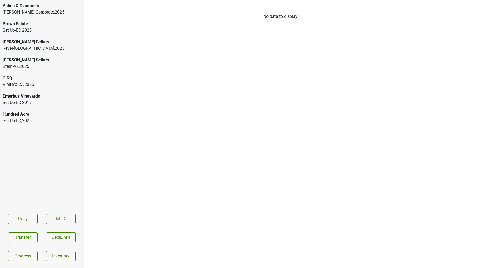
click at [41, 81] on div "CIRQ" at bounding box center [42, 78] width 78 height 6
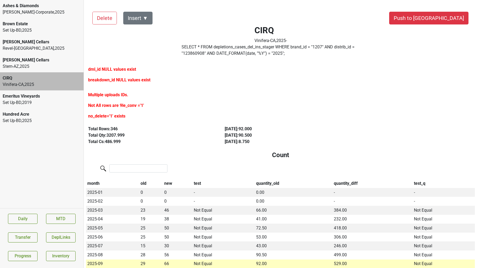
click at [224, 55] on label "SELECT * FROM depletions_cases_del_ins_stager WHERE brand_id = " 1207 " AND dis…" at bounding box center [271, 50] width 179 height 13
click at [14, 233] on button "Transfer" at bounding box center [23, 238] width 30 height 10
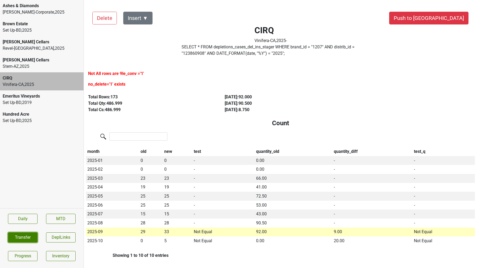
click at [27, 238] on button "Transfer" at bounding box center [23, 238] width 30 height 10
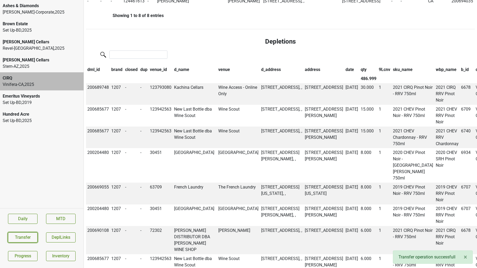
scroll to position [519, 0]
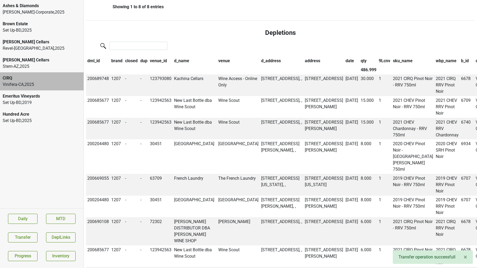
click at [344, 66] on th "date" at bounding box center [351, 60] width 15 height 9
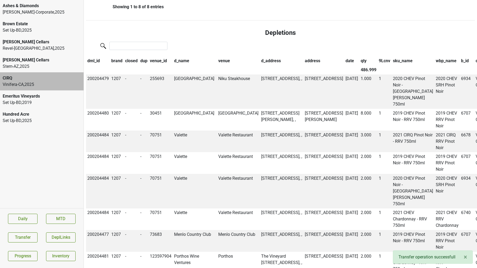
click at [344, 66] on th "date" at bounding box center [351, 60] width 15 height 9
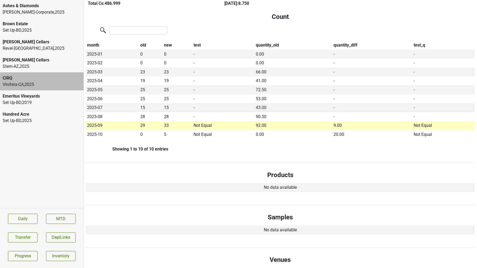
scroll to position [0, 0]
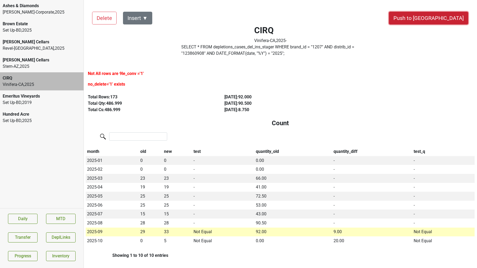
click at [450, 16] on button "Push to [GEOGRAPHIC_DATA]" at bounding box center [428, 18] width 79 height 13
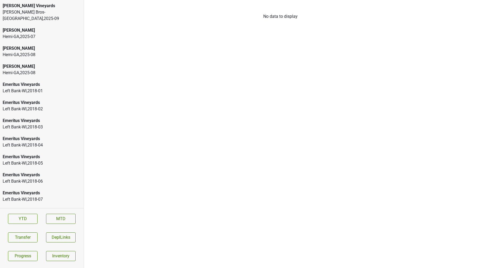
click at [3, 13] on div "[PERSON_NAME] Bros-[GEOGRAPHIC_DATA] , 2025 - 09" at bounding box center [42, 15] width 78 height 13
click at [36, 7] on div "[PERSON_NAME] Vineyards" at bounding box center [42, 6] width 78 height 6
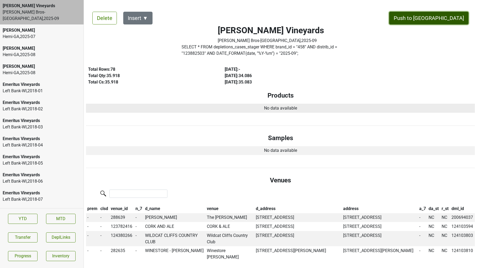
drag, startPoint x: 442, startPoint y: 18, endPoint x: 305, endPoint y: 108, distance: 164.2
click at [446, 21] on button "Push to [GEOGRAPHIC_DATA]" at bounding box center [428, 18] width 79 height 13
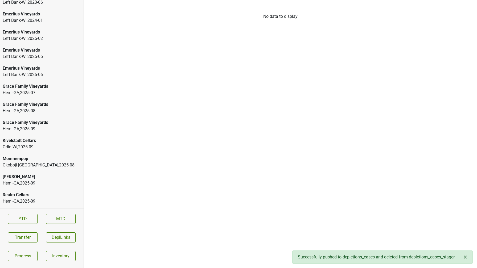
scroll to position [914, 0]
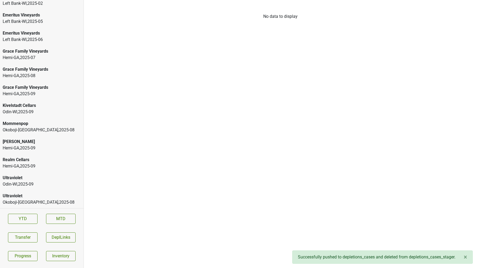
click at [41, 104] on div "Kivelstadt Cellars" at bounding box center [42, 106] width 78 height 6
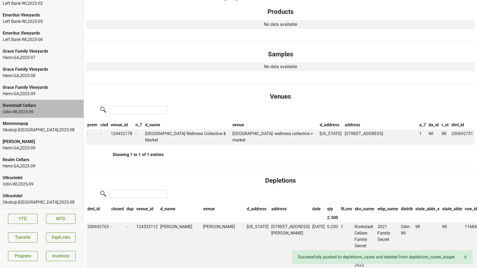
scroll to position [0, 0]
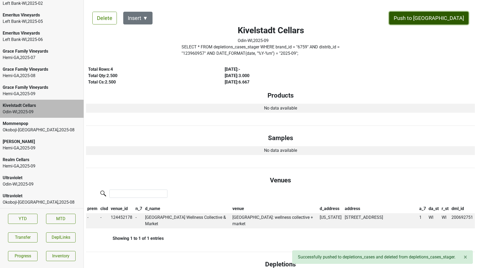
click at [449, 19] on button "Push to [GEOGRAPHIC_DATA]" at bounding box center [428, 18] width 79 height 13
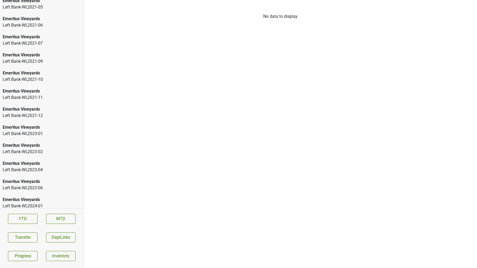
scroll to position [485, 0]
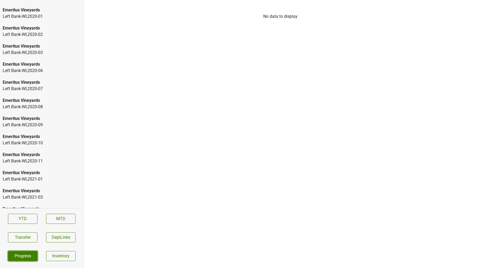
click at [25, 257] on link "Progress" at bounding box center [23, 256] width 30 height 10
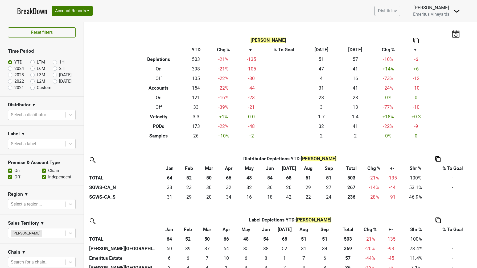
click at [456, 10] on img at bounding box center [457, 11] width 6 height 6
click at [438, 28] on link "Logout" at bounding box center [439, 30] width 42 height 9
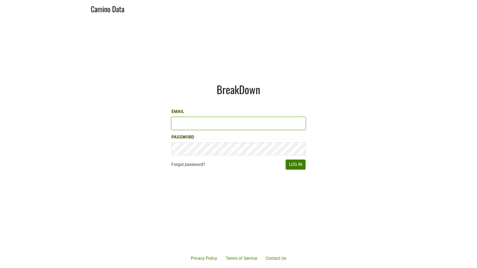
click at [180, 120] on input "Email" at bounding box center [239, 123] width 134 height 13
type input "maggie@spottswoode.com"
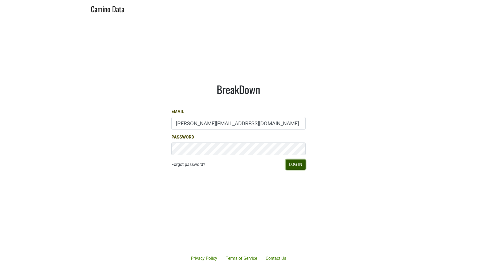
click at [289, 164] on button "Log In" at bounding box center [296, 165] width 20 height 10
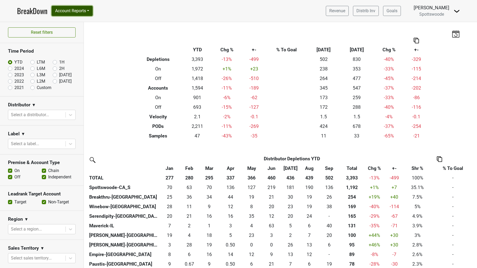
click at [88, 13] on button "Account Reports" at bounding box center [72, 11] width 41 height 10
click at [81, 24] on link "SuperRanker" at bounding box center [75, 23] width 47 height 9
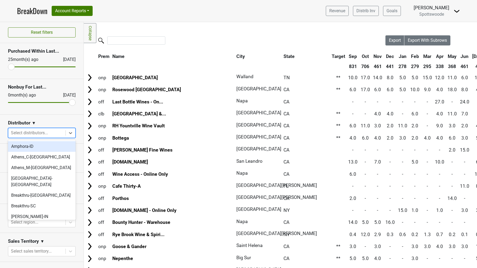
click at [28, 132] on div at bounding box center [37, 132] width 52 height 7
type input "-fl"
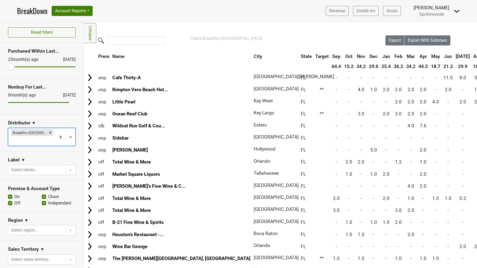
click at [14, 194] on label "On" at bounding box center [16, 197] width 5 height 6
click at [9, 194] on input "On" at bounding box center [10, 196] width 4 height 5
checkbox input "false"
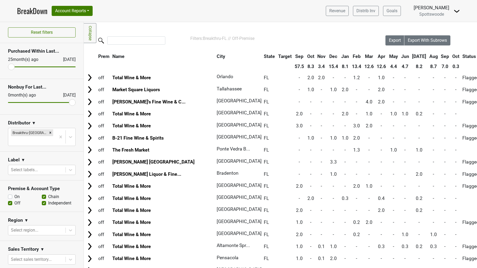
click at [294, 58] on th "Sep" at bounding box center [300, 57] width 12 height 10
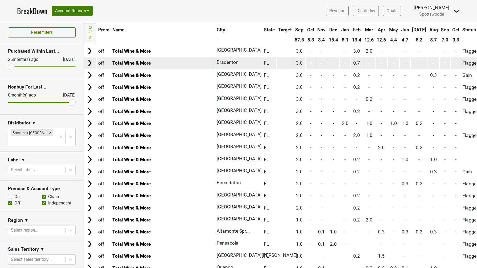
scroll to position [27, 0]
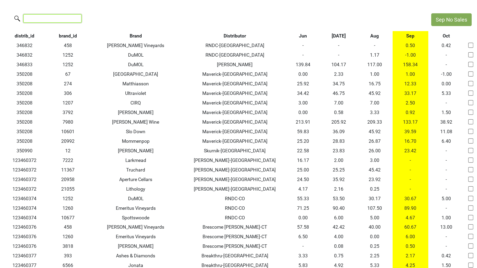
click at [59, 19] on input "search" at bounding box center [52, 18] width 58 height 8
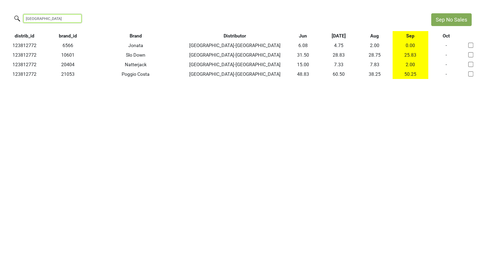
type input "[GEOGRAPHIC_DATA]"
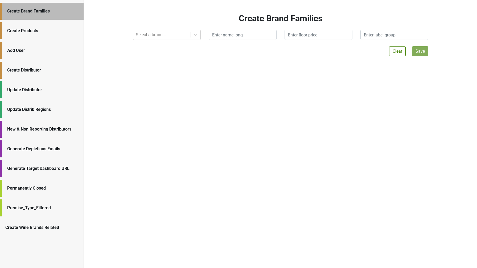
click at [37, 55] on div "Add User" at bounding box center [42, 50] width 84 height 17
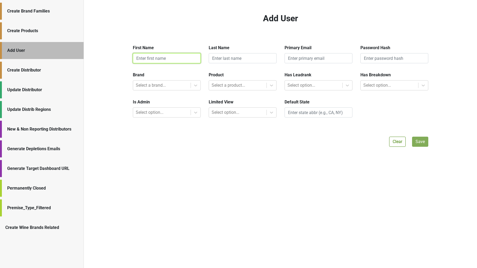
click at [168, 60] on input "text" at bounding box center [167, 58] width 68 height 10
type input "[PERSON_NAME]"
type input "h"
type input "H"
click at [172, 88] on div at bounding box center [162, 85] width 52 height 7
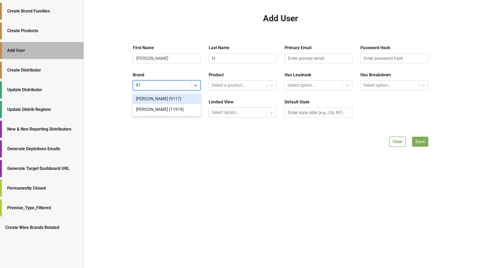
type input "911"
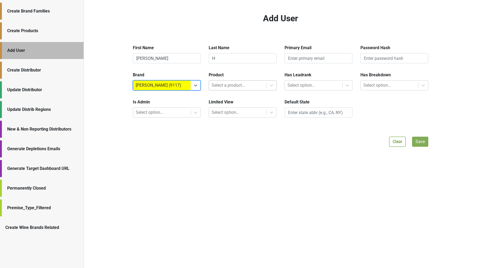
click at [239, 88] on div at bounding box center [238, 85] width 52 height 7
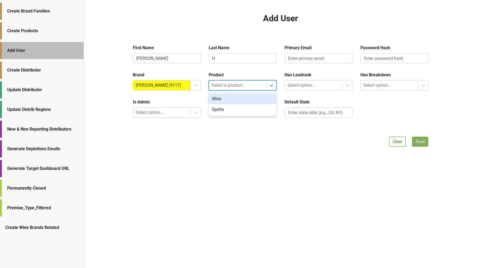
click at [231, 100] on div "Wine" at bounding box center [243, 99] width 68 height 11
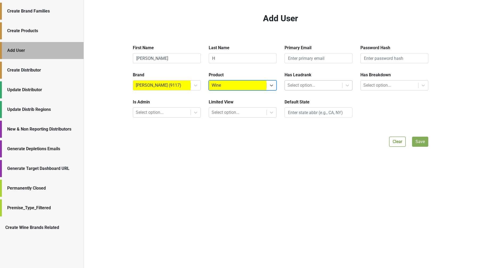
click at [304, 88] on div at bounding box center [314, 85] width 52 height 7
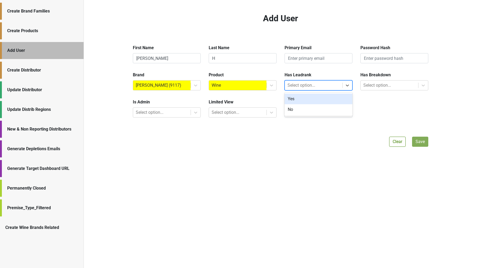
click at [297, 96] on div "Yes" at bounding box center [319, 99] width 68 height 11
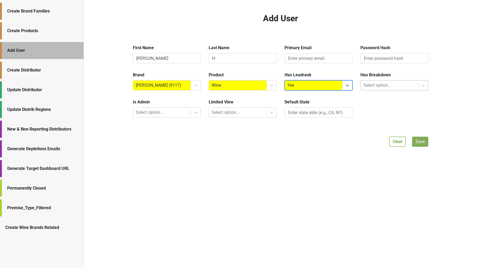
click at [372, 83] on div at bounding box center [390, 85] width 52 height 7
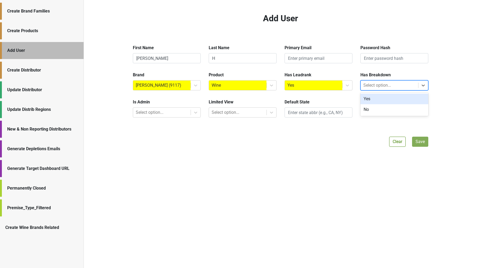
click at [367, 96] on div "Yes" at bounding box center [395, 99] width 68 height 11
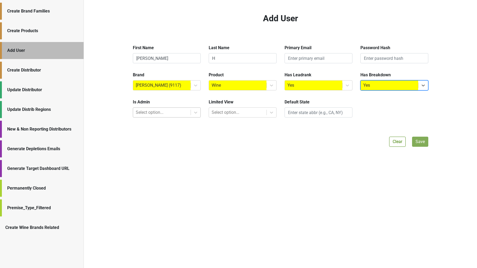
click at [190, 116] on div "Select option..." at bounding box center [162, 113] width 58 height 10
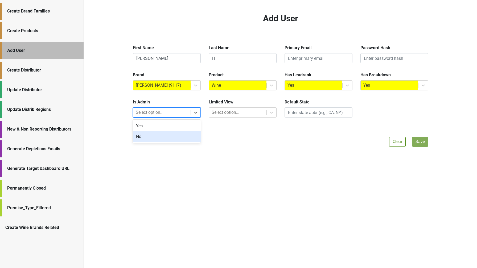
click at [170, 135] on div "No" at bounding box center [167, 137] width 68 height 11
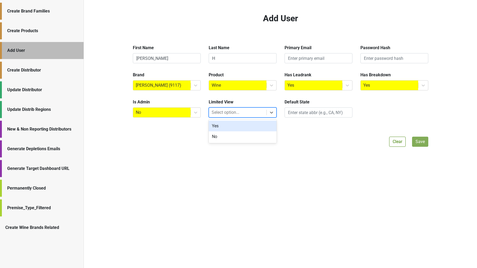
click at [221, 111] on div at bounding box center [238, 112] width 52 height 7
click at [220, 135] on div "No" at bounding box center [243, 137] width 68 height 11
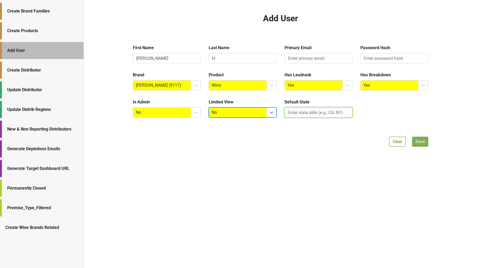
click at [294, 112] on input "text" at bounding box center [319, 113] width 68 height 10
type input "CA"
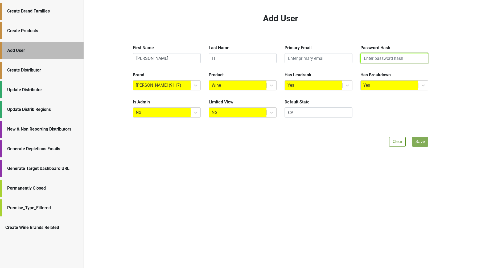
click at [373, 60] on input "text" at bounding box center [395, 58] width 68 height 10
paste input "$2a$12$pxHOH9lcMxcm.neDsye9buLW7gPV532bKlkubawyrZevd0pZAKavC"
type input "$2a$12$pxHOH9lcMxcm.neDsye9buLW7gPV532bKlkubawyrZevd0pZAKavC"
click at [308, 60] on input "email" at bounding box center [319, 58] width 68 height 10
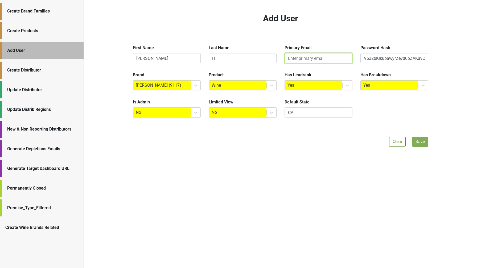
scroll to position [0, 0]
paste input "zhoneycutt@petermichaelwinery.com"
click at [292, 59] on input "zhoneycutt@petermichaelwinery.com" at bounding box center [319, 58] width 68 height 10
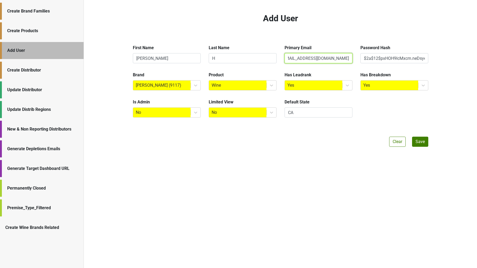
type input "zhoneycutt@petermichaelwinery.com"
click at [238, 56] on input "H" at bounding box center [243, 58] width 68 height 10
paste input "zhoneycutt"
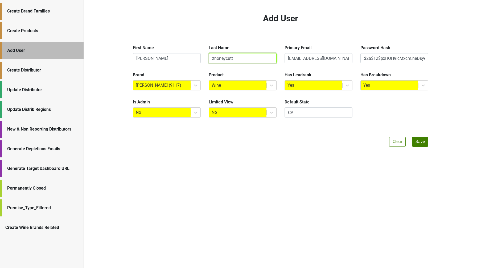
drag, startPoint x: 237, startPoint y: 58, endPoint x: 194, endPoint y: 51, distance: 43.5
click at [194, 51] on div "First Name Zach Last Name zhoneycutt Primary Email zhoneycutt@petermichaelwiner…" at bounding box center [281, 56] width 304 height 23
click at [217, 59] on input "zhoneycutt" at bounding box center [243, 58] width 68 height 10
type input "Honeycutt"
click at [149, 59] on input "Zach" at bounding box center [167, 58] width 68 height 10
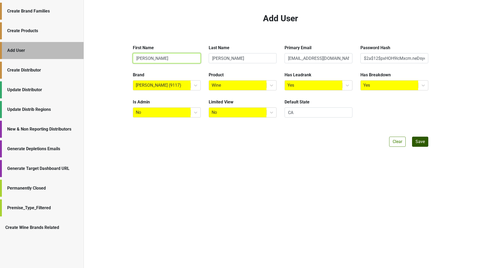
type input "Zack"
click at [420, 143] on button "Save" at bounding box center [420, 142] width 16 height 10
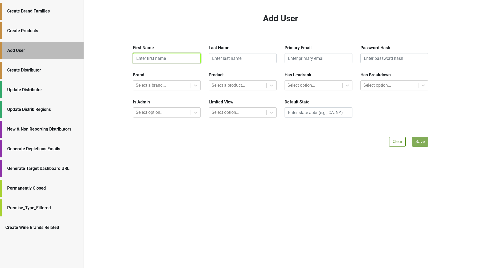
click at [163, 59] on input "text" at bounding box center [167, 58] width 68 height 10
click at [322, 60] on input "email" at bounding box center [319, 58] width 68 height 10
paste input "thay@petermichaelwinery.com"
type input "thay@petermichaelwinery.com"
click at [180, 58] on input "text" at bounding box center [167, 58] width 68 height 10
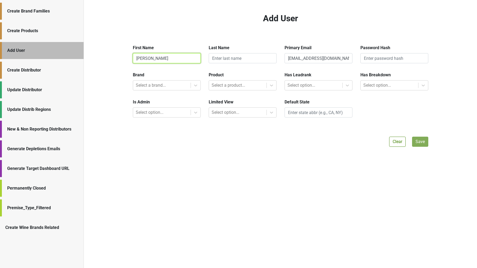
type input "Timothy"
type input "Hay"
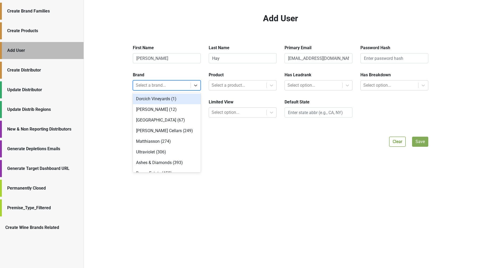
click at [138, 89] on div at bounding box center [162, 85] width 52 height 7
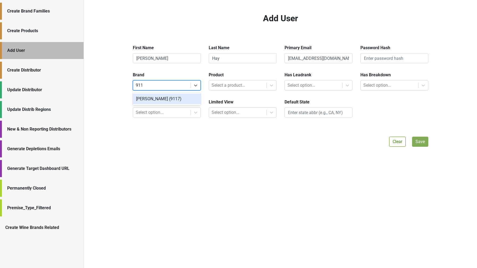
type input "9117"
click at [150, 104] on div "Peter Michael (9117)" at bounding box center [167, 99] width 68 height 11
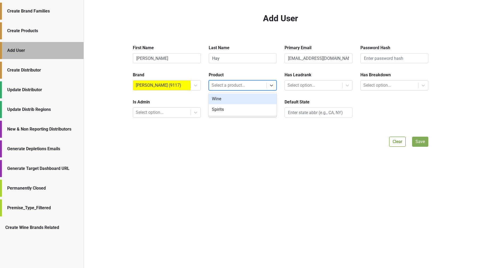
click at [216, 87] on div at bounding box center [238, 85] width 52 height 7
type input "wine"
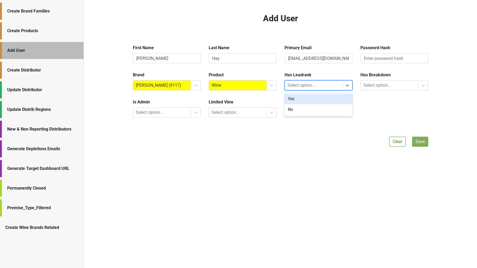
click at [292, 84] on div at bounding box center [314, 85] width 52 height 7
click at [293, 97] on div "Yes" at bounding box center [319, 99] width 68 height 11
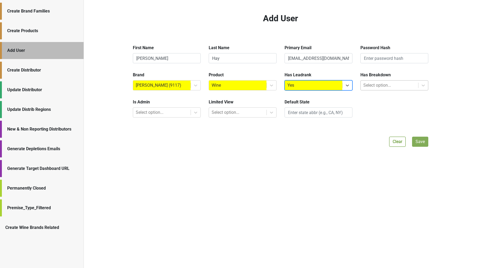
click at [365, 87] on div at bounding box center [390, 85] width 52 height 7
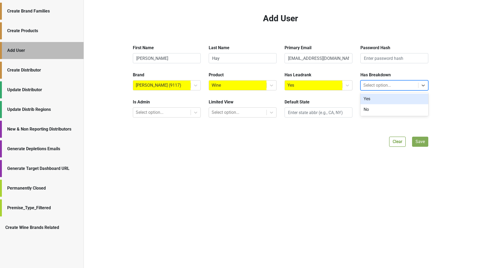
click at [367, 97] on div "Yes" at bounding box center [395, 99] width 68 height 11
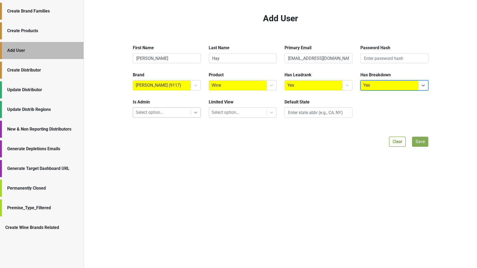
click at [194, 113] on icon at bounding box center [195, 112] width 5 height 5
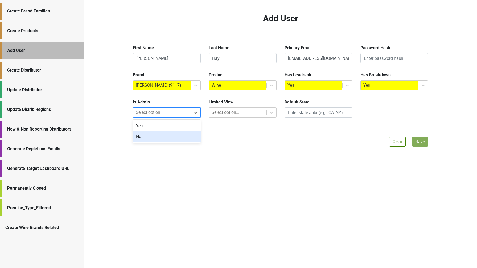
click at [170, 136] on div "No" at bounding box center [167, 137] width 68 height 11
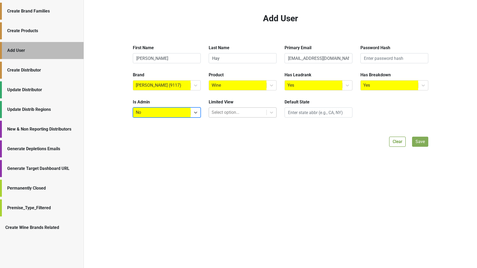
click at [219, 115] on div at bounding box center [238, 112] width 52 height 7
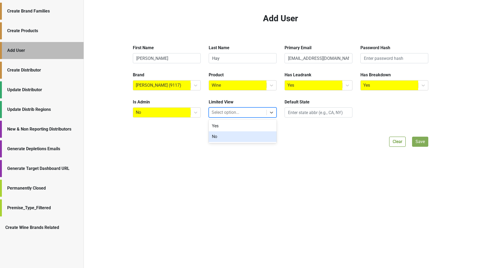
click at [218, 136] on div "No" at bounding box center [243, 137] width 68 height 11
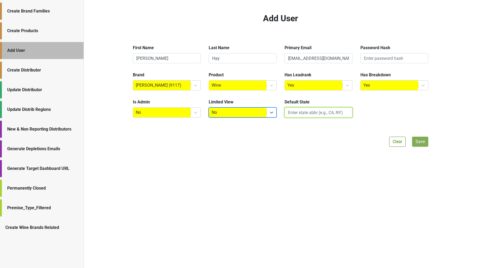
click at [289, 112] on input "text" at bounding box center [319, 113] width 68 height 10
type input "CA"
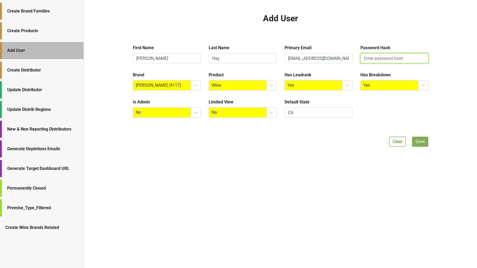
click at [367, 59] on input "text" at bounding box center [395, 58] width 68 height 10
paste input "$2a$12$pxHOH9lcMxcm.neDsye9buLW7gPV532bKlkubawyrZevd0pZAKavC"
type input "$2a$12$pxHOH9lcMxcm.neDsye9buLW7gPV532bKlkubawyrZevd0pZAKavC"
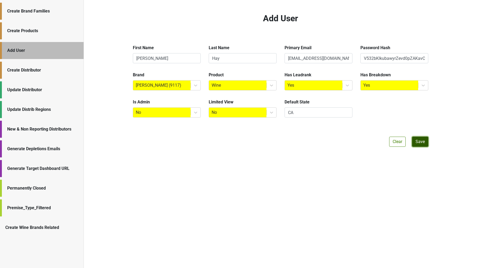
scroll to position [0, 0]
click at [421, 143] on button "Save" at bounding box center [420, 142] width 16 height 10
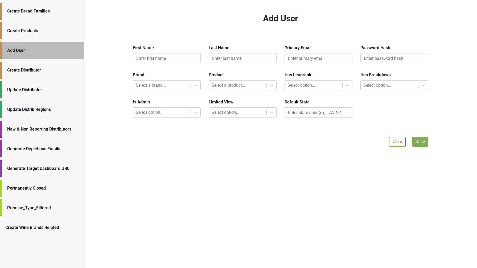
click at [39, 150] on div "Generate Depletions Emails" at bounding box center [42, 149] width 71 height 6
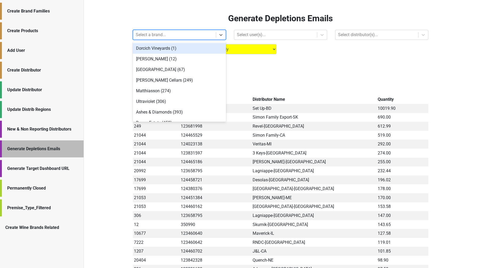
click at [146, 36] on div at bounding box center [175, 34] width 78 height 7
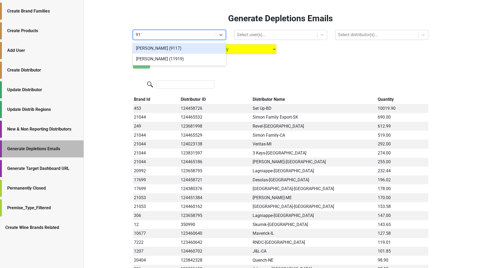
type input "9117"
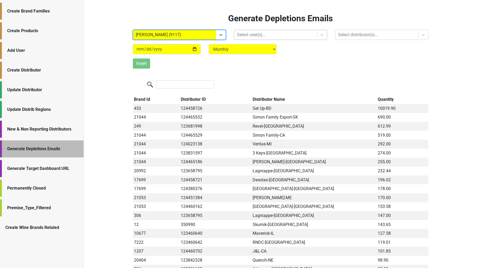
click at [256, 33] on div at bounding box center [276, 34] width 78 height 7
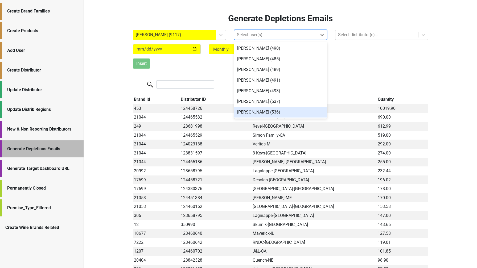
click at [257, 112] on div "Zack Honeycutt (536)" at bounding box center [280, 112] width 93 height 11
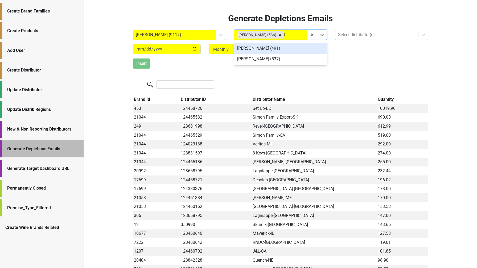
type input "tim"
click at [278, 48] on div "Timothy Hay (537)" at bounding box center [280, 48] width 93 height 11
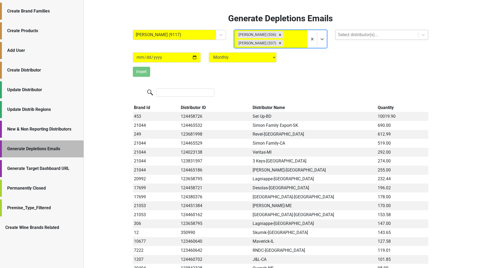
click at [358, 37] on div at bounding box center [377, 34] width 78 height 7
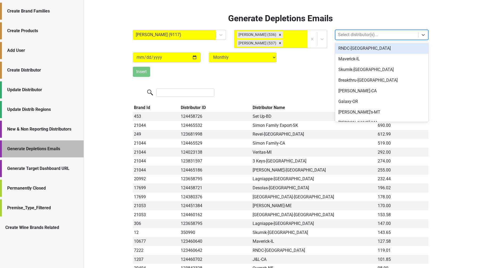
click at [258, 88] on div at bounding box center [281, 93] width 296 height 11
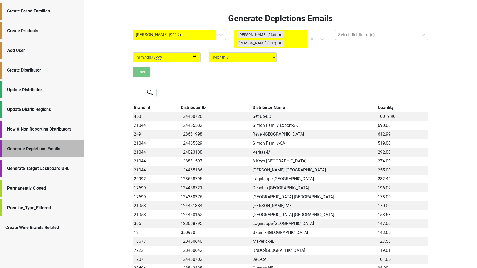
click at [182, 97] on div at bounding box center [281, 93] width 296 height 11
click at [179, 95] on input "search" at bounding box center [185, 93] width 58 height 8
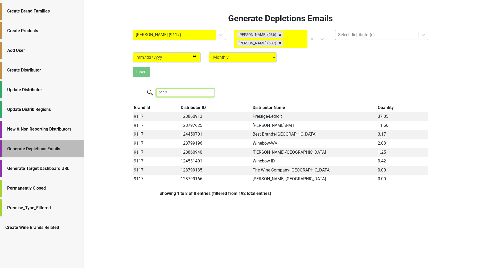
type input "9117"
click at [356, 36] on div at bounding box center [377, 34] width 78 height 7
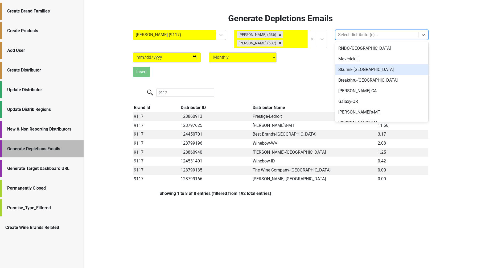
click at [304, 84] on div "Generate Depletions Emails Peter Michael (9117) Zack Honeycutt (536) Timothy Ha…" at bounding box center [281, 103] width 304 height 181
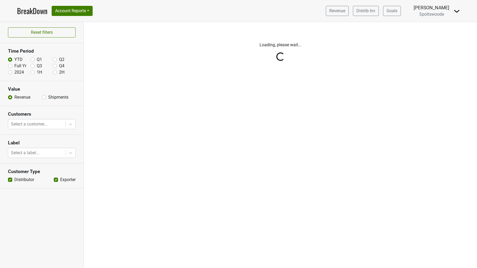
click at [42, 10] on link "BreakDown" at bounding box center [32, 10] width 30 height 11
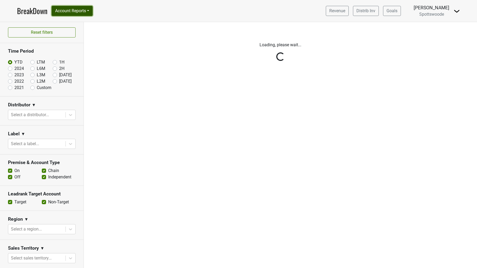
click at [91, 10] on button "Account Reports" at bounding box center [72, 11] width 41 height 10
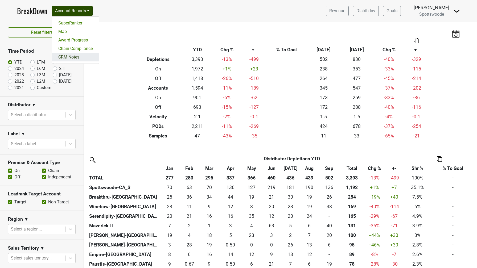
click at [74, 56] on link "CRM Notes" at bounding box center [75, 57] width 47 height 9
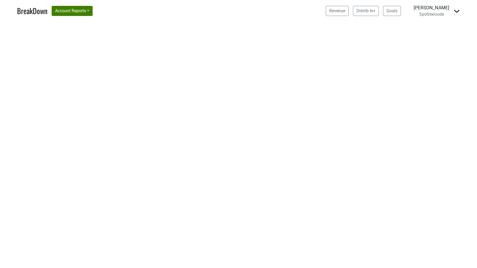
select select "CA"
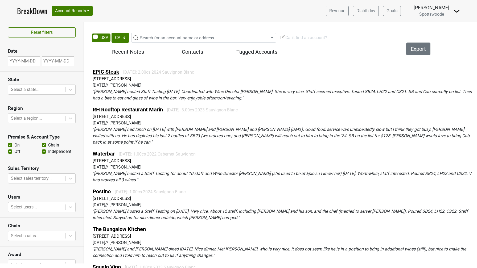
click at [110, 71] on link "EPIC Steak" at bounding box center [106, 72] width 27 height 6
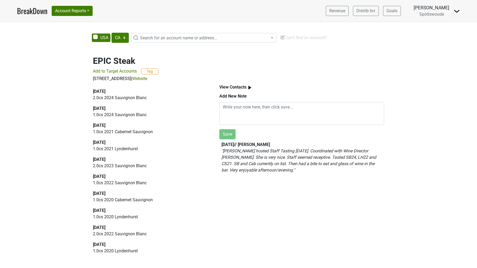
select select "CA"
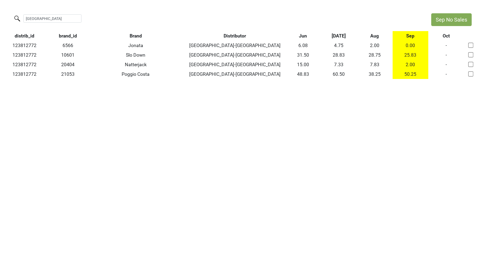
drag, startPoint x: 45, startPoint y: 16, endPoint x: 5, endPoint y: 13, distance: 40.1
click at [5, 14] on div "[GEOGRAPHIC_DATA]" at bounding box center [213, 18] width 426 height 11
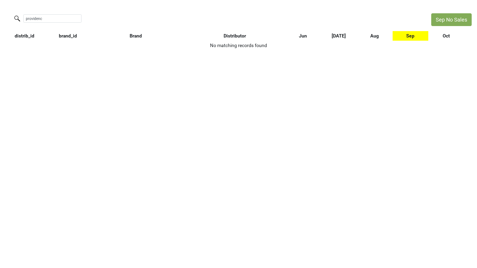
type input "[GEOGRAPHIC_DATA]"
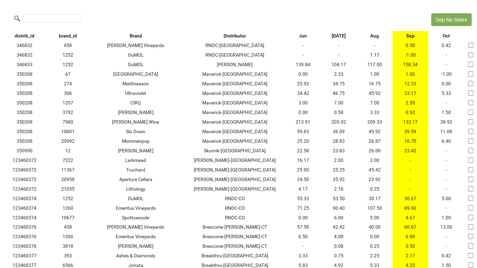
click at [375, 37] on th "Aug" at bounding box center [375, 36] width 36 height 10
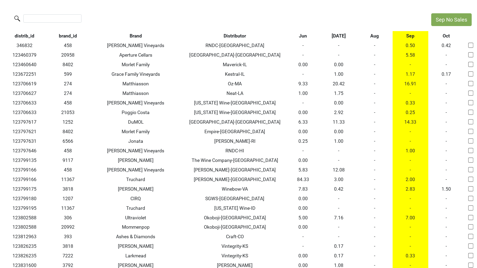
click at [375, 37] on th "Aug" at bounding box center [375, 36] width 36 height 10
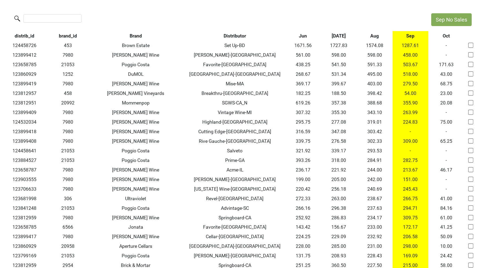
click at [409, 38] on th "Sep" at bounding box center [411, 36] width 36 height 10
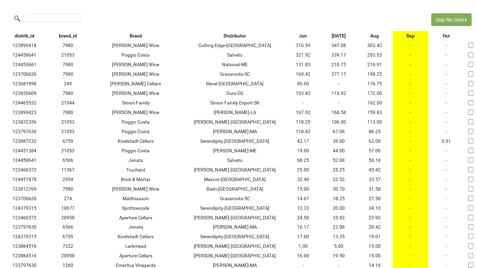
click at [379, 38] on th "Aug" at bounding box center [375, 36] width 36 height 10
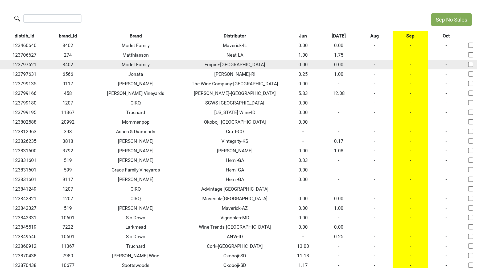
click at [375, 64] on td "-" at bounding box center [375, 65] width 36 height 10
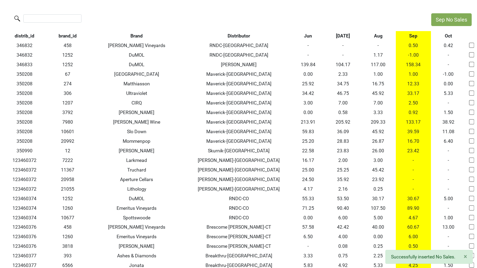
click at [377, 38] on th "Aug" at bounding box center [378, 36] width 35 height 10
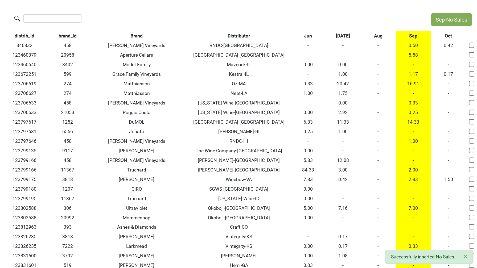
click at [235, 36] on th "Distributor" at bounding box center [238, 36] width 103 height 10
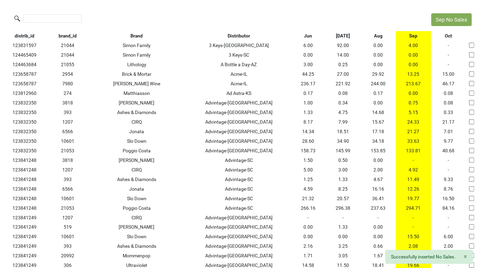
click at [375, 36] on th "Aug" at bounding box center [378, 36] width 35 height 10
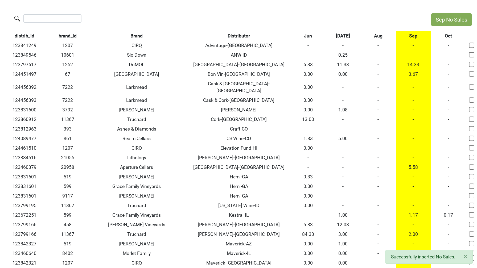
click at [414, 34] on th "Sep" at bounding box center [413, 36] width 35 height 10
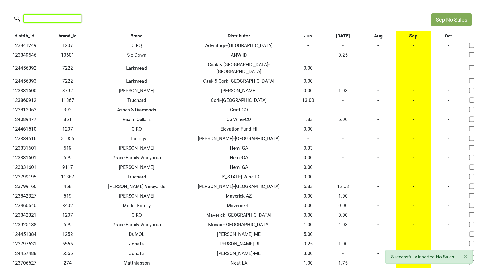
click at [66, 20] on input "search" at bounding box center [52, 18] width 58 height 8
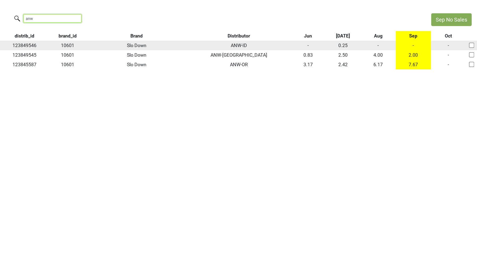
type input "anw"
click at [379, 46] on td "-" at bounding box center [378, 46] width 35 height 10
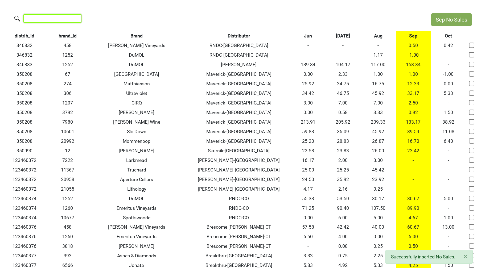
click at [54, 17] on input "search" at bounding box center [52, 18] width 58 height 8
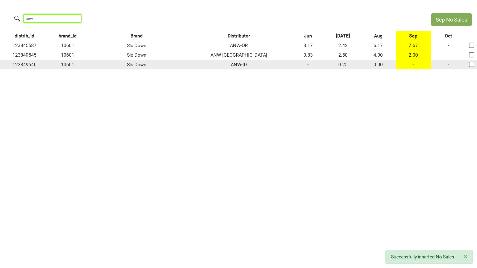
type input "anw"
click at [415, 65] on td "-" at bounding box center [413, 65] width 35 height 10
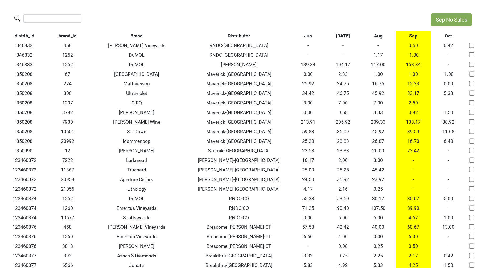
click at [382, 37] on th "Aug" at bounding box center [378, 36] width 35 height 10
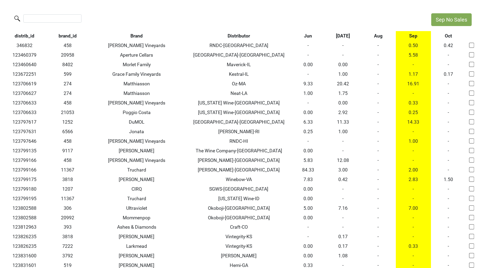
click at [411, 36] on th "Sep" at bounding box center [413, 36] width 35 height 10
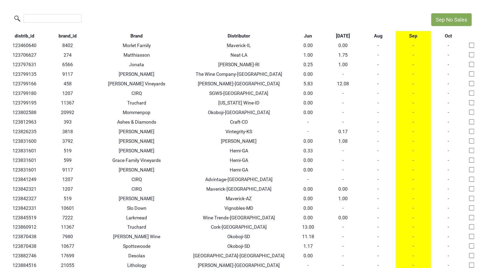
click at [379, 36] on th "Aug" at bounding box center [378, 36] width 35 height 10
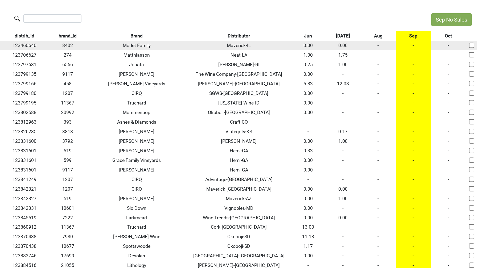
click at [379, 45] on td "-" at bounding box center [378, 46] width 35 height 10
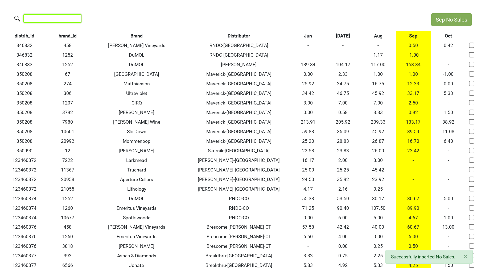
click at [49, 19] on input "search" at bounding box center [52, 18] width 58 height 8
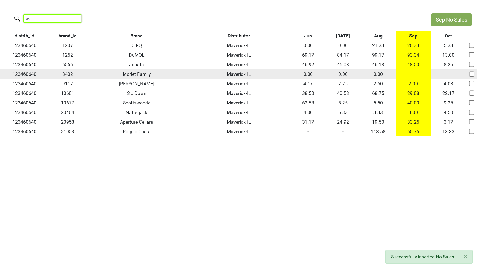
type input "ck-il"
click at [413, 74] on td "-" at bounding box center [413, 75] width 35 height 10
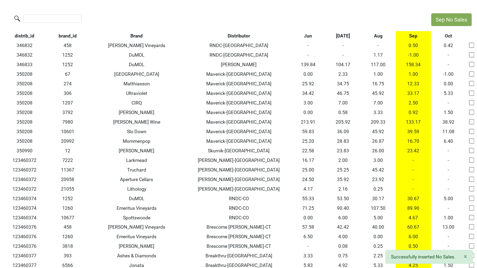
click at [410, 39] on th "Sep" at bounding box center [413, 36] width 35 height 10
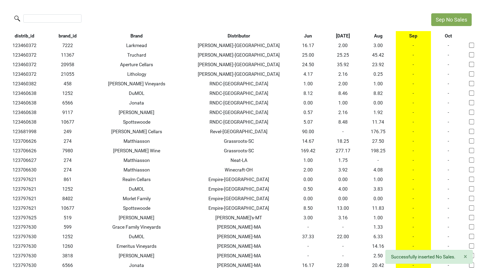
click at [379, 36] on th "Aug" at bounding box center [378, 36] width 35 height 10
